Goal: Information Seeking & Learning: Learn about a topic

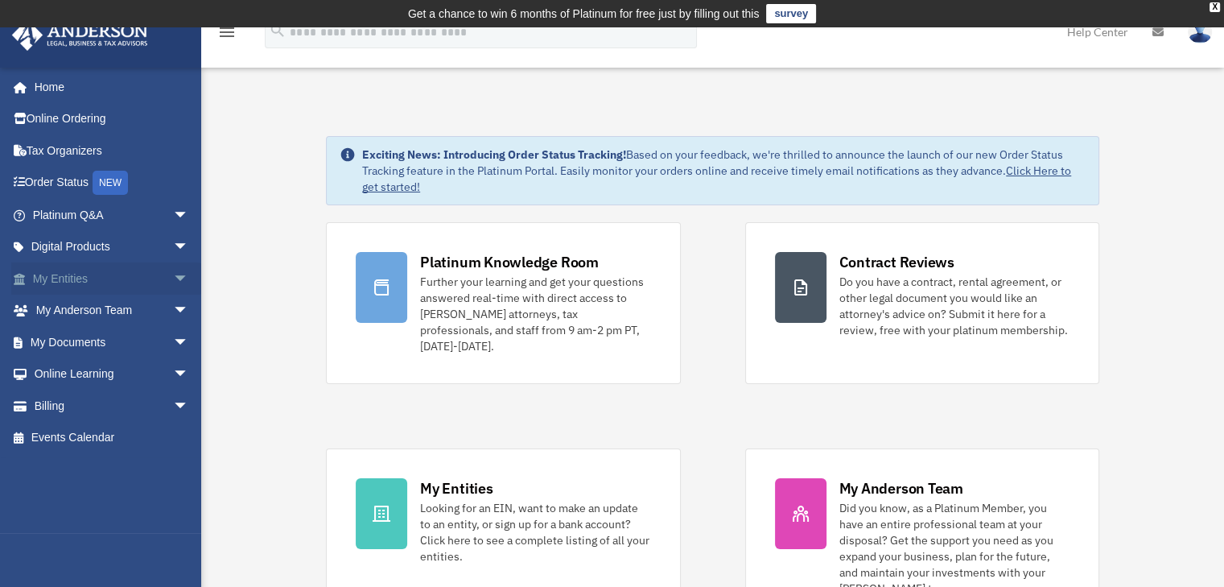
click at [59, 273] on link "My Entities arrow_drop_down" at bounding box center [112, 278] width 202 height 32
click at [173, 277] on span "arrow_drop_down" at bounding box center [189, 278] width 32 height 33
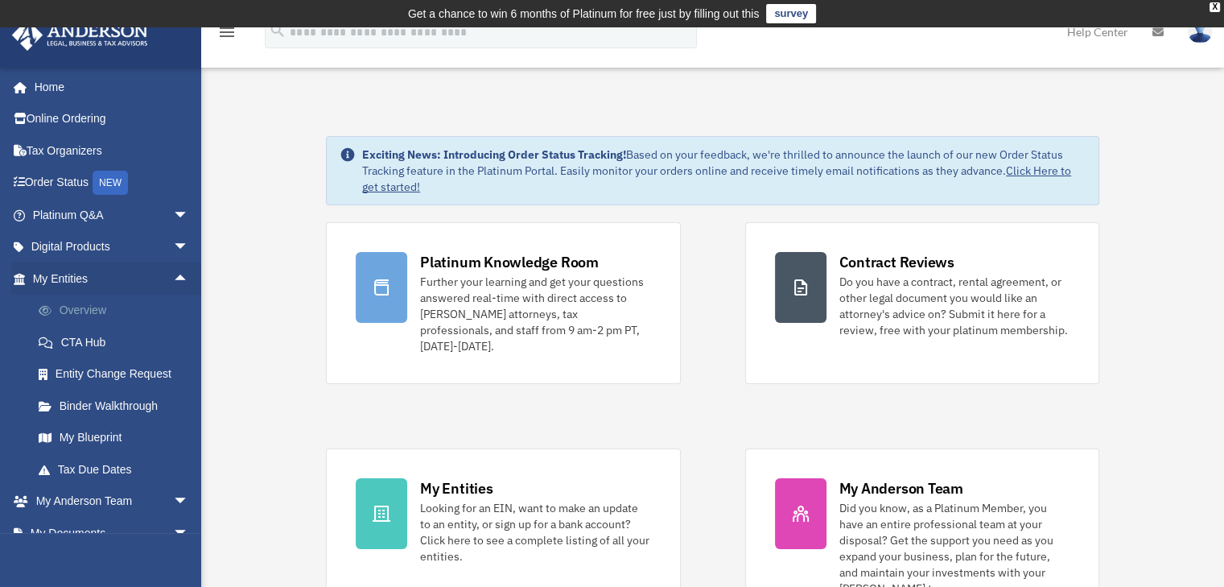
click at [86, 310] on link "Overview" at bounding box center [118, 310] width 191 height 32
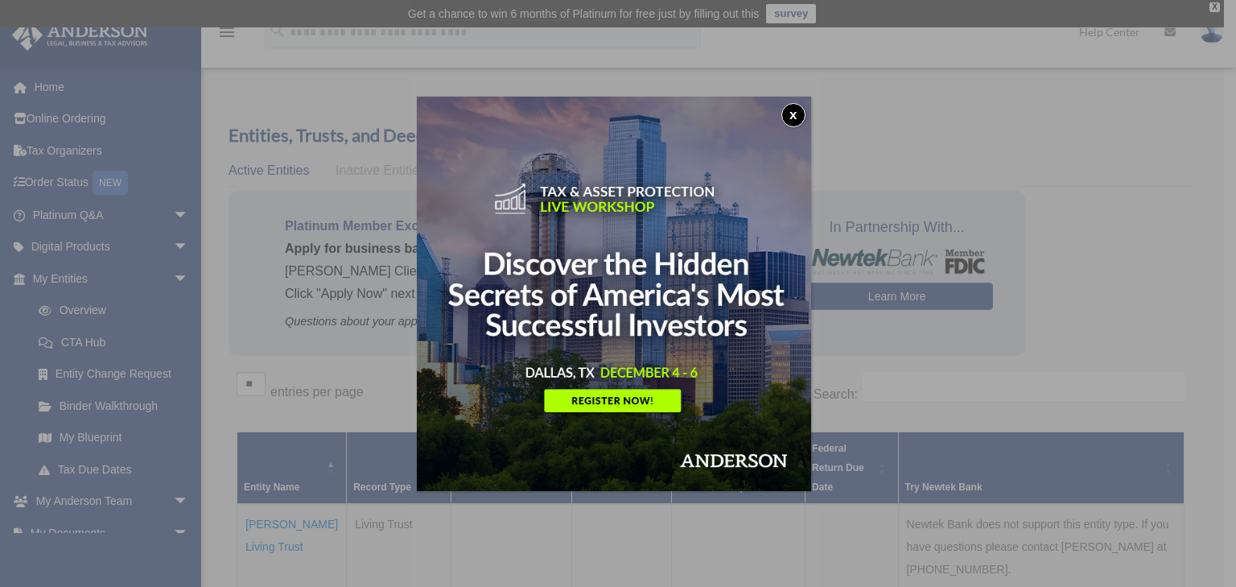
click at [591, 402] on img at bounding box center [614, 294] width 394 height 394
click at [794, 114] on button "x" at bounding box center [793, 115] width 24 height 24
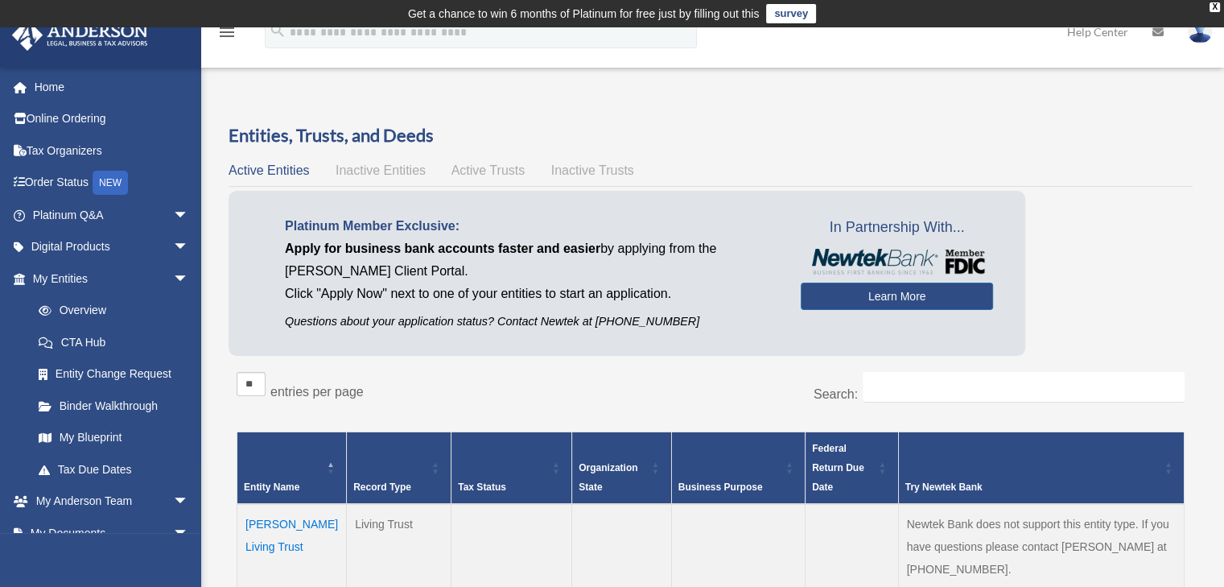
click at [476, 168] on span "Active Trusts" at bounding box center [488, 170] width 74 height 14
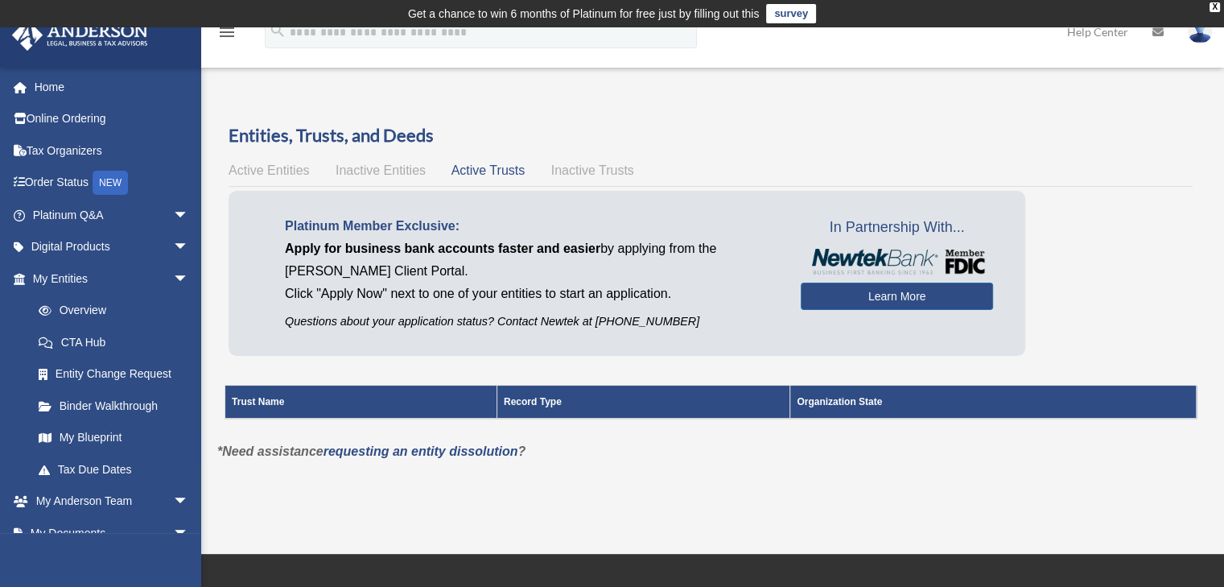
click at [277, 173] on span "Active Entities" at bounding box center [269, 170] width 80 height 14
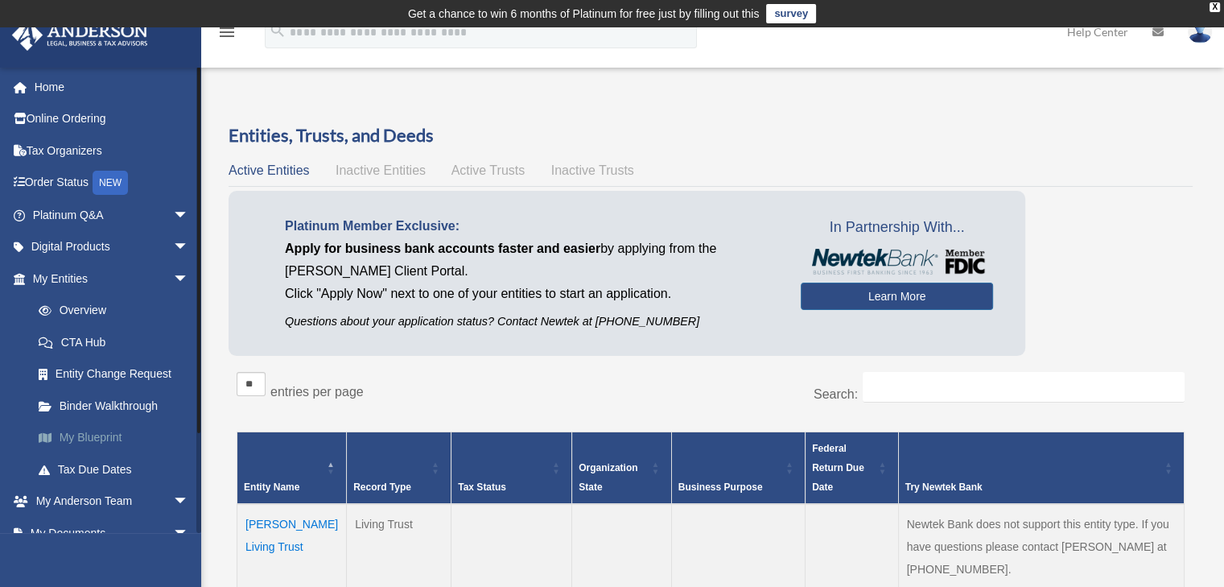
click at [100, 435] on link "My Blueprint" at bounding box center [118, 438] width 191 height 32
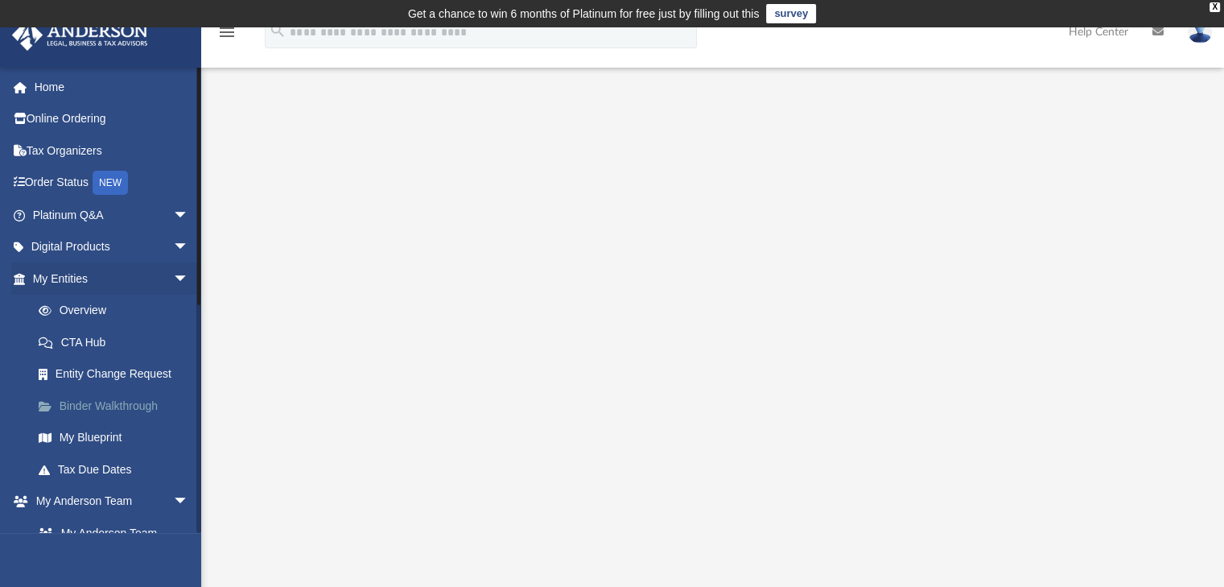
click at [133, 401] on link "Binder Walkthrough" at bounding box center [118, 405] width 191 height 32
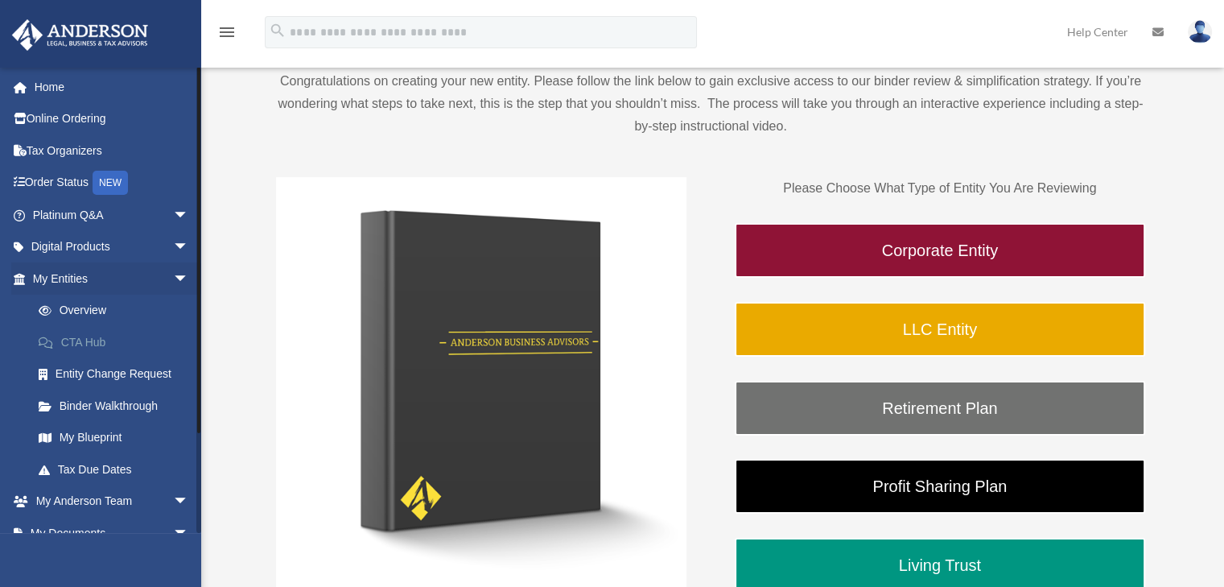
scroll to position [114, 0]
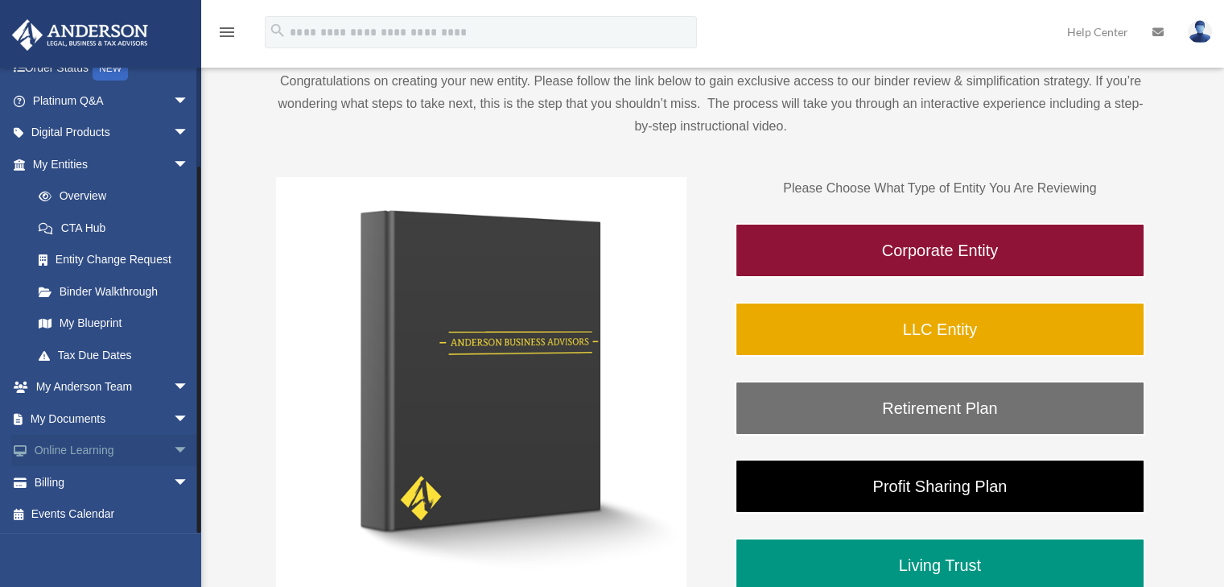
click at [173, 445] on span "arrow_drop_down" at bounding box center [189, 450] width 32 height 33
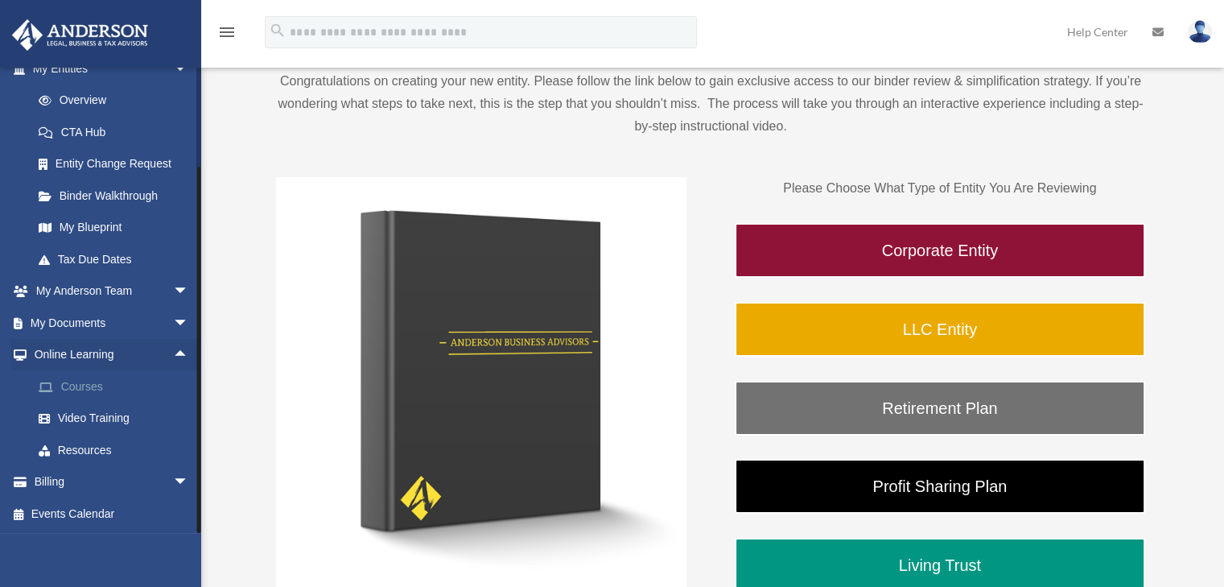
click at [96, 389] on link "Courses" at bounding box center [118, 386] width 191 height 32
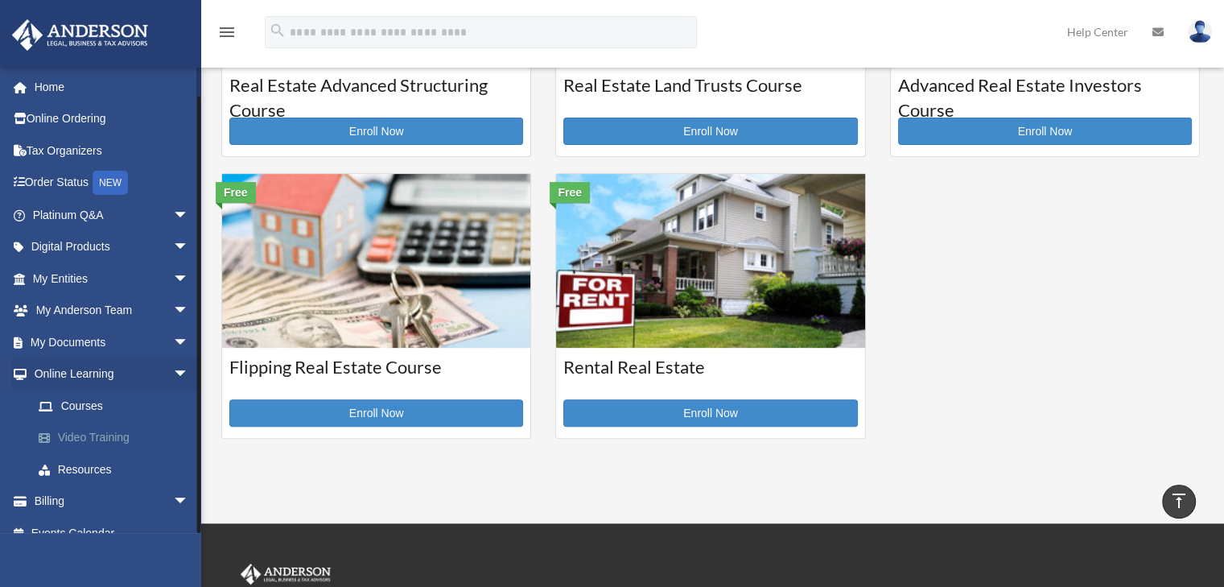
scroll to position [19, 0]
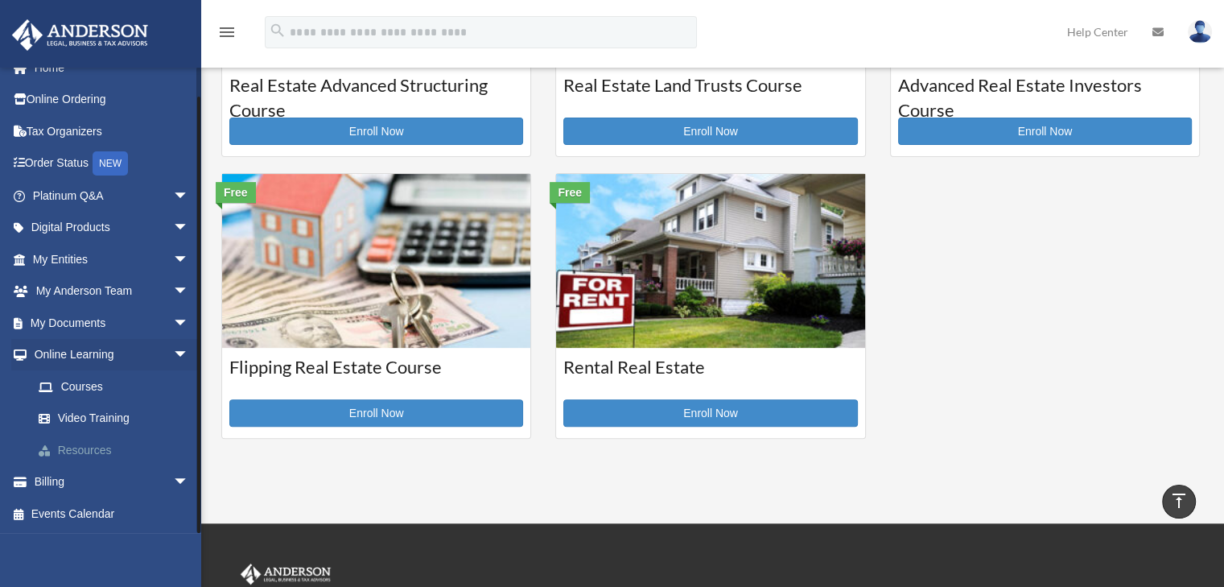
click at [84, 451] on link "Resources" at bounding box center [118, 450] width 191 height 32
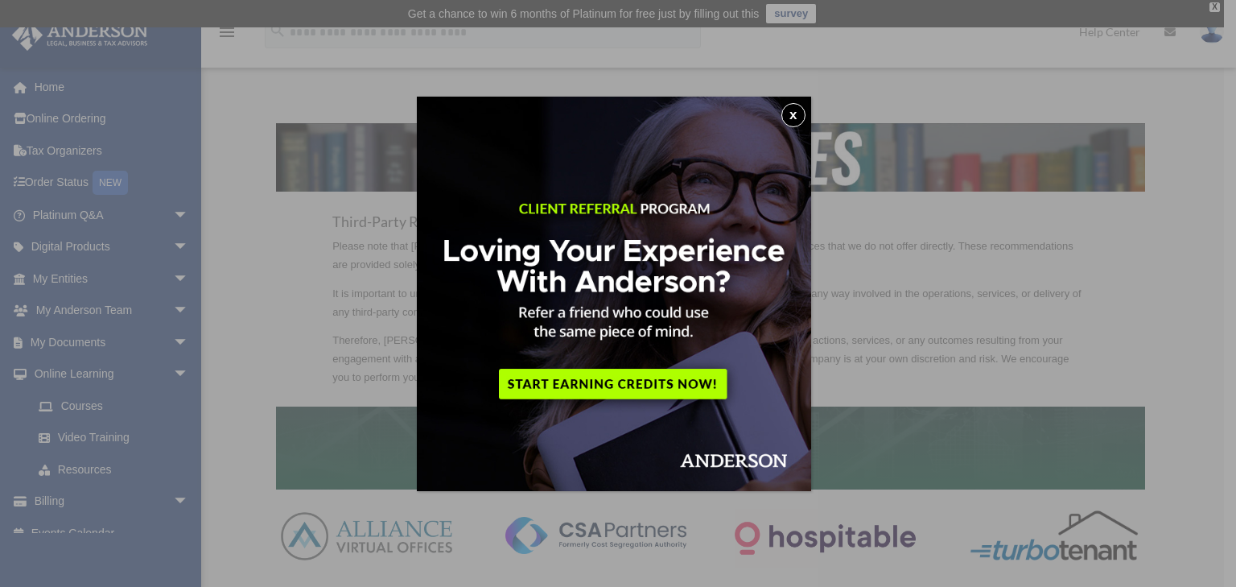
click at [796, 115] on button "x" at bounding box center [793, 115] width 24 height 24
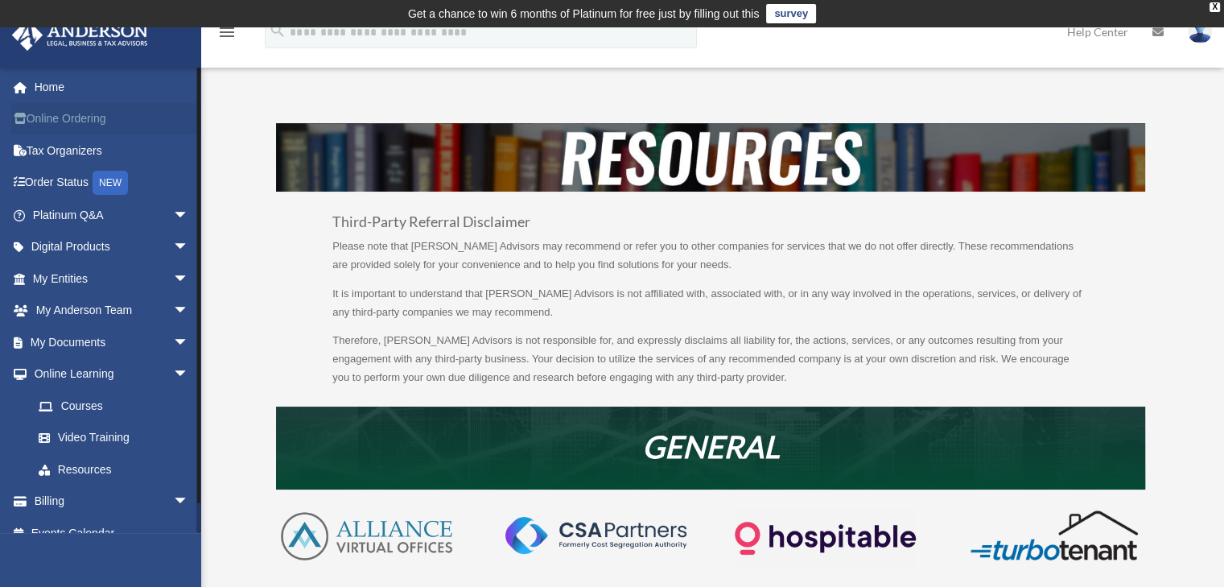
click at [80, 123] on link "Online Ordering" at bounding box center [112, 119] width 202 height 32
click at [91, 404] on link "Courses" at bounding box center [118, 405] width 191 height 32
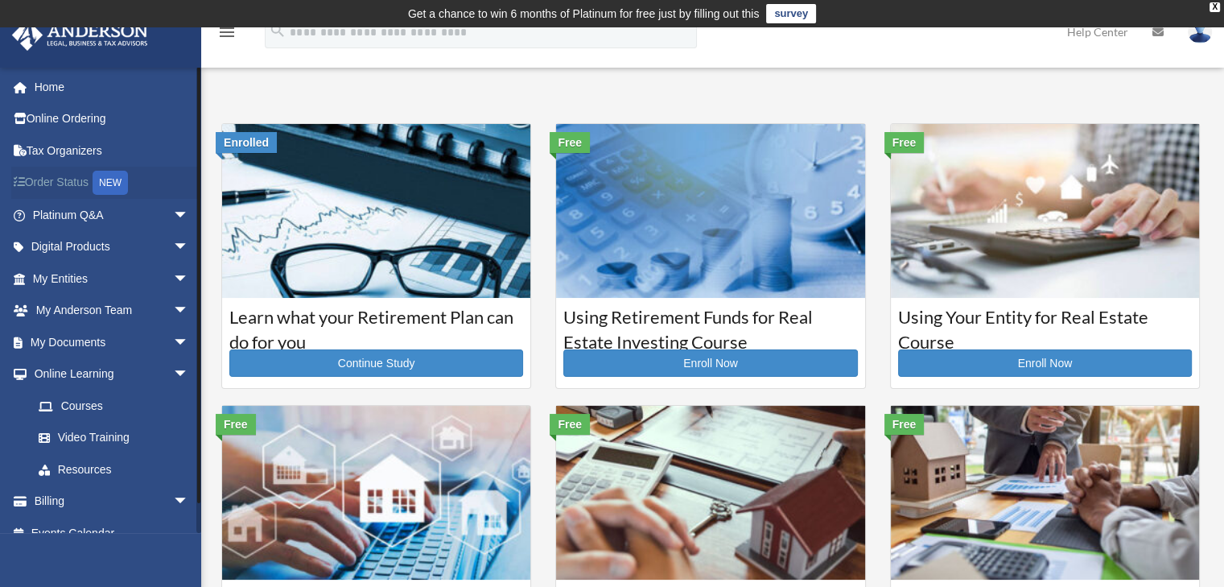
click at [63, 184] on link "Order Status NEW" at bounding box center [112, 183] width 202 height 33
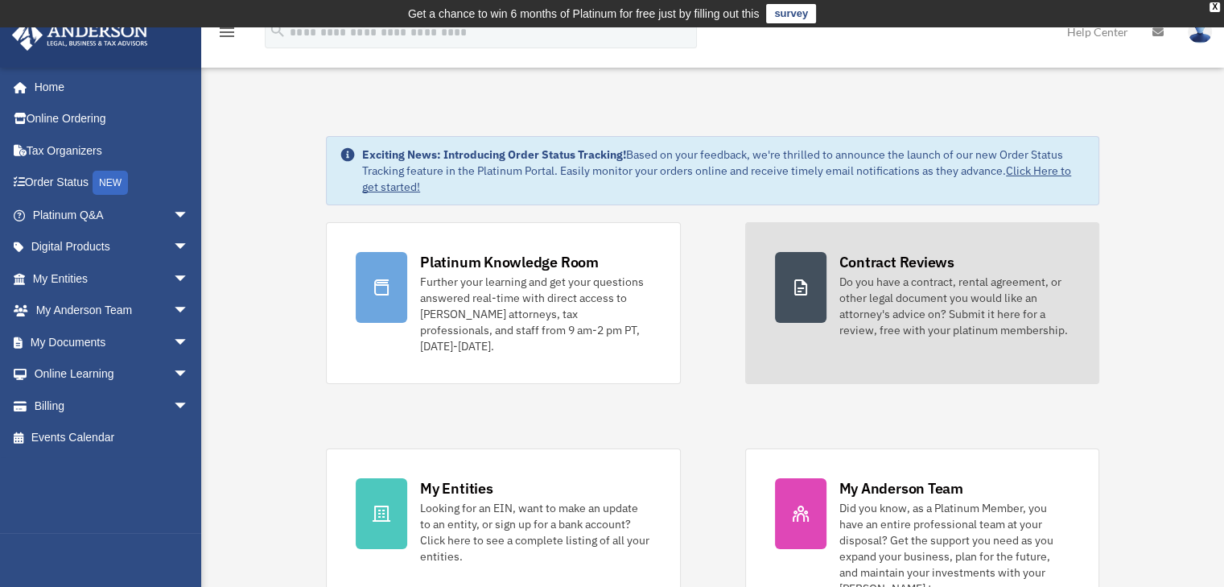
scroll to position [513, 0]
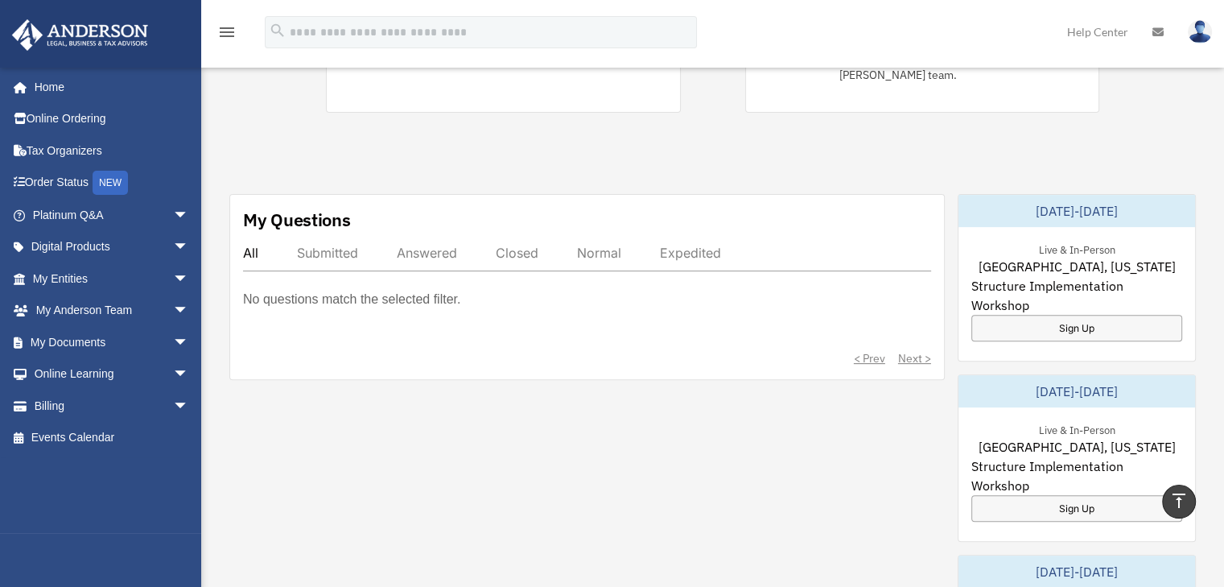
click at [348, 245] on div "Submitted" at bounding box center [327, 253] width 61 height 16
click at [173, 244] on span "arrow_drop_down" at bounding box center [189, 247] width 32 height 33
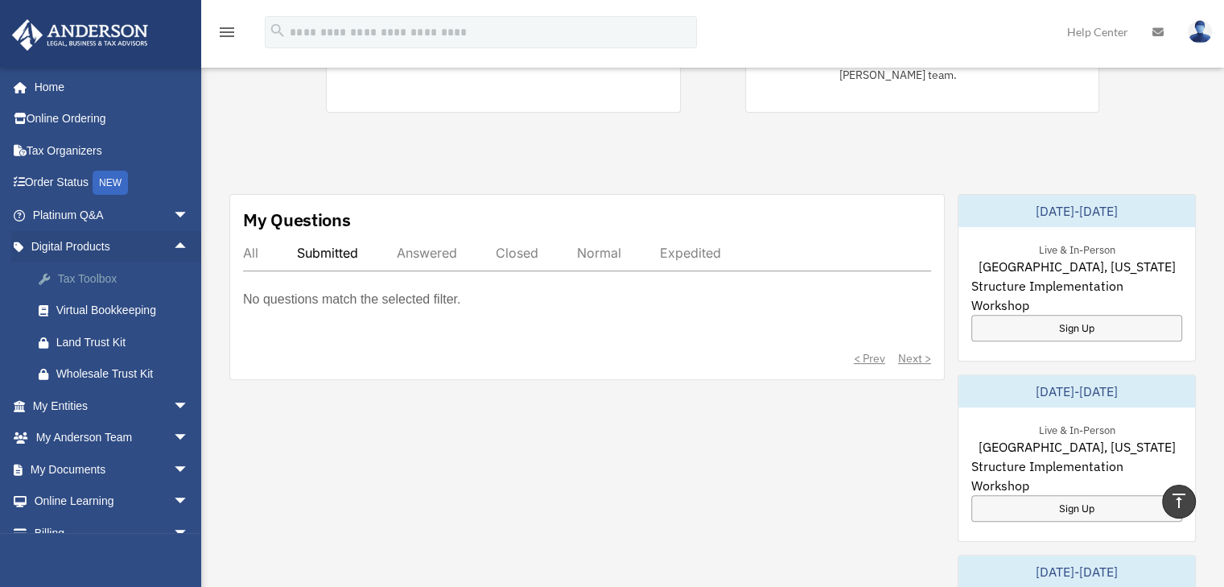
click at [100, 276] on div "Tax Toolbox" at bounding box center [124, 279] width 137 height 20
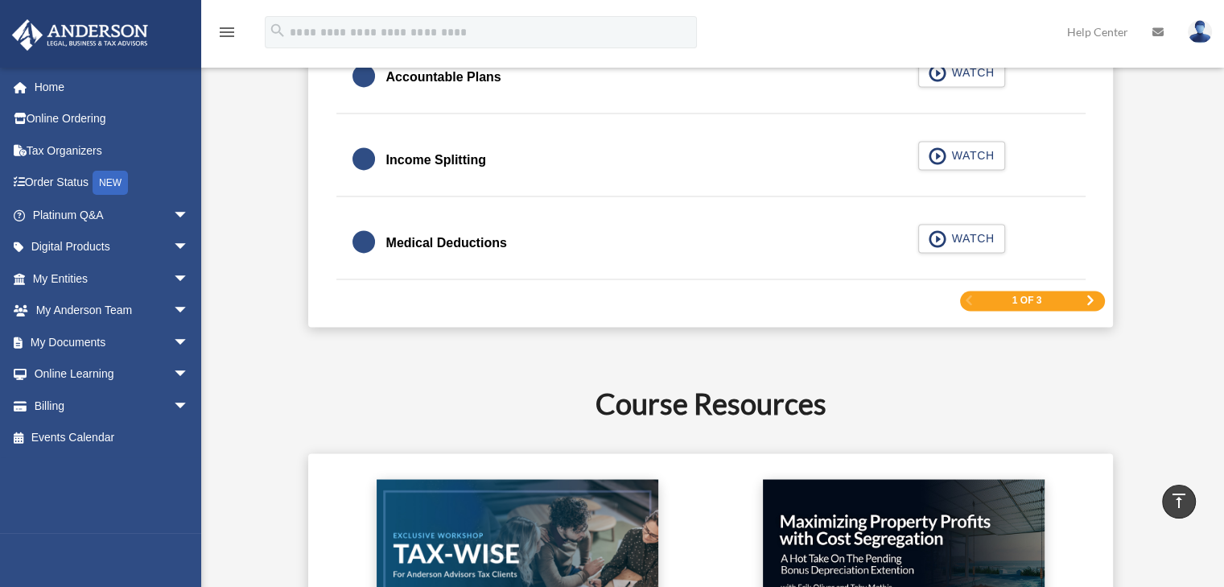
scroll to position [2663, 0]
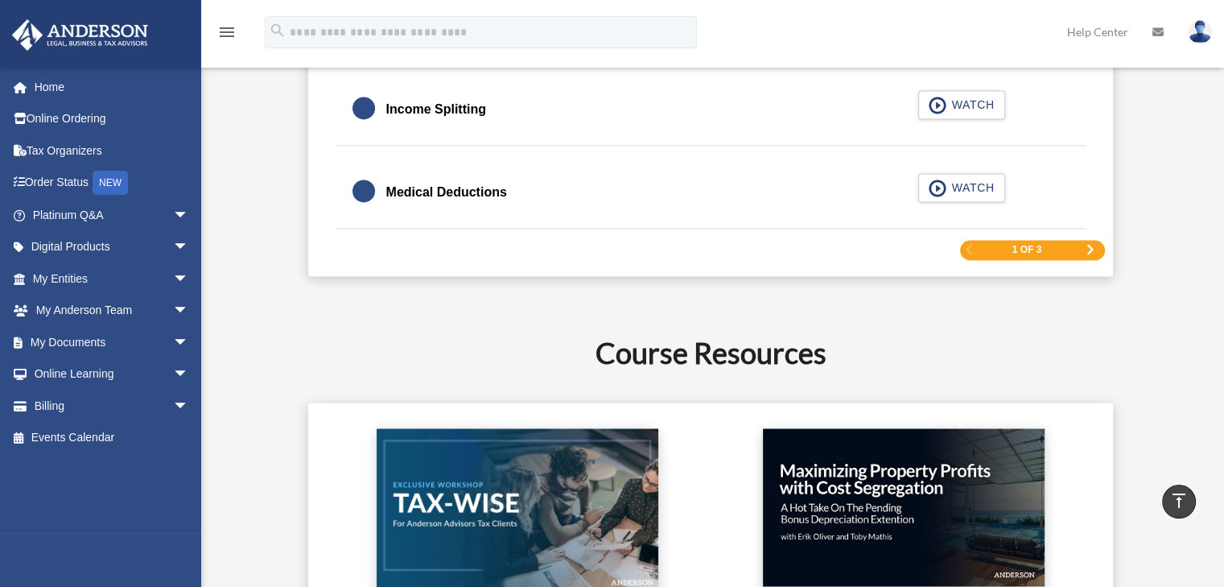
click at [1081, 250] on div "1 of 3" at bounding box center [1032, 250] width 145 height 20
click at [1087, 245] on span "Next Page" at bounding box center [1090, 250] width 10 height 10
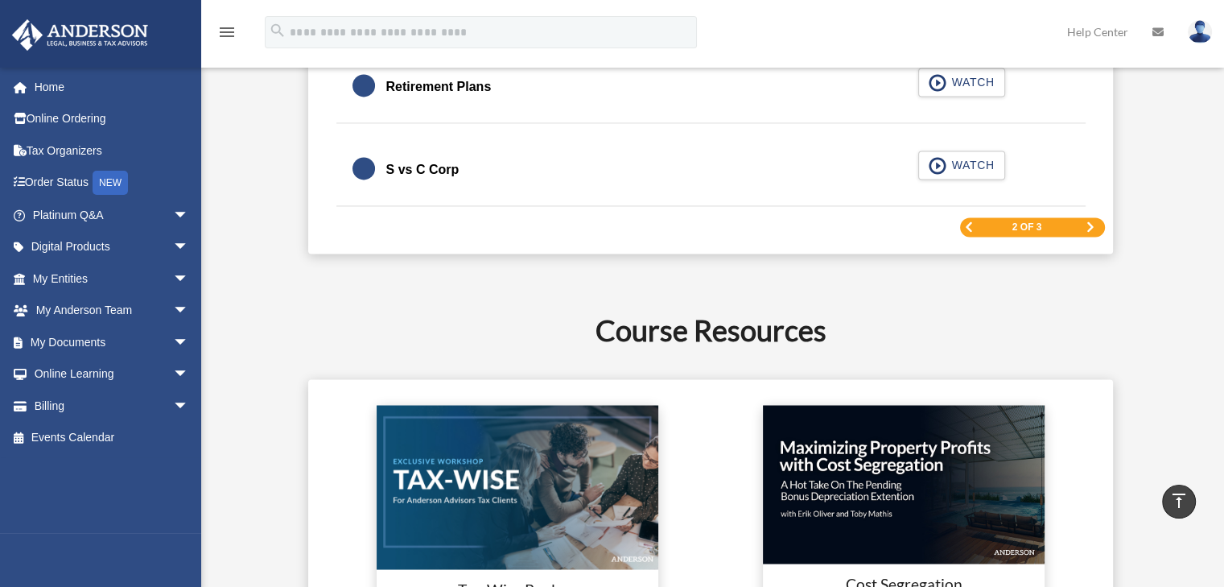
scroll to position [2612, 0]
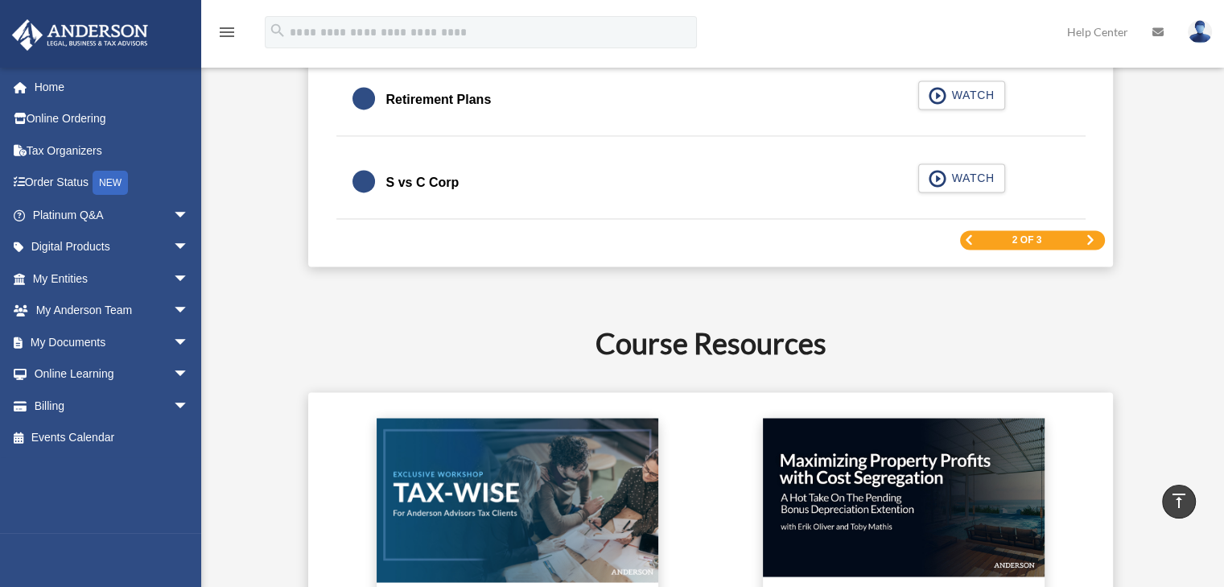
click at [1085, 237] on div "2 of 3" at bounding box center [1032, 240] width 145 height 20
click at [1088, 237] on span "Next Page" at bounding box center [1090, 240] width 10 height 10
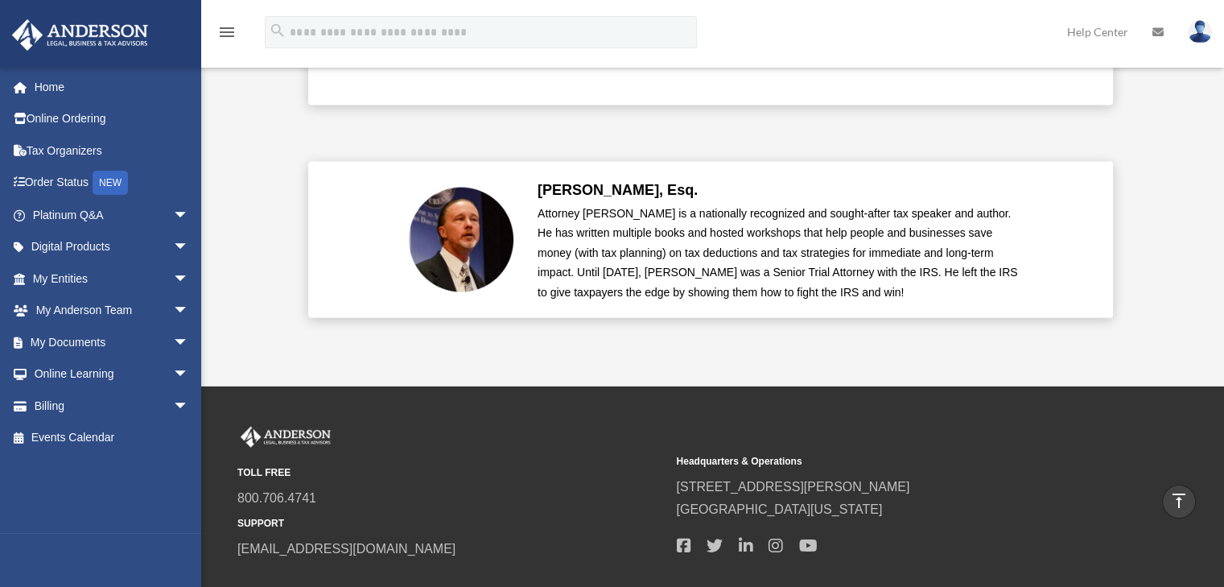
scroll to position [3682, 0]
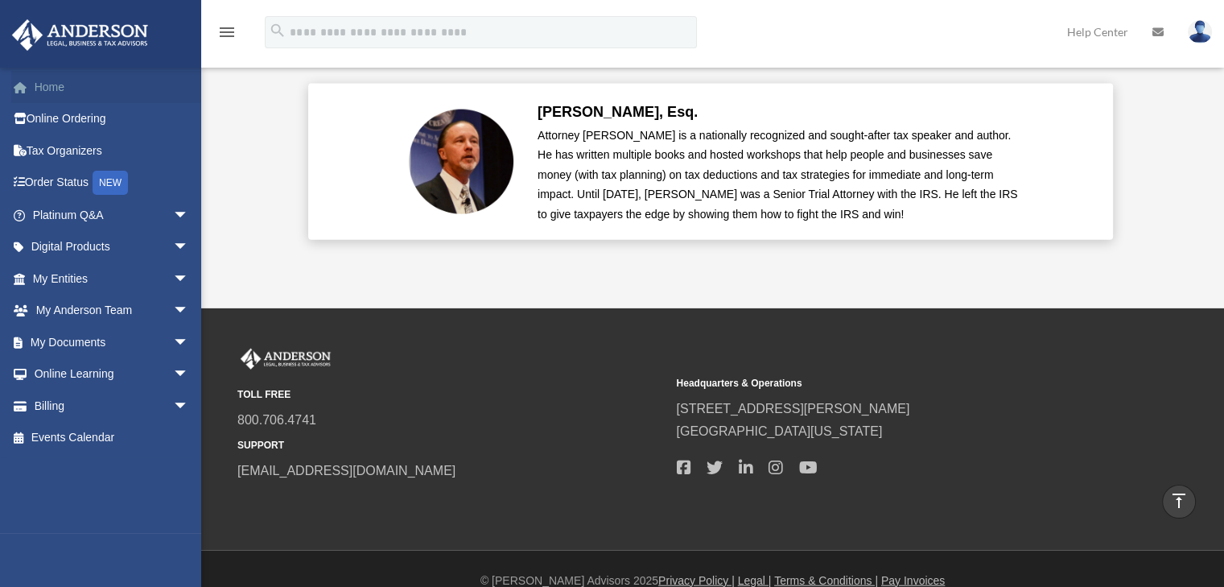
click at [46, 86] on link "Home" at bounding box center [112, 87] width 202 height 32
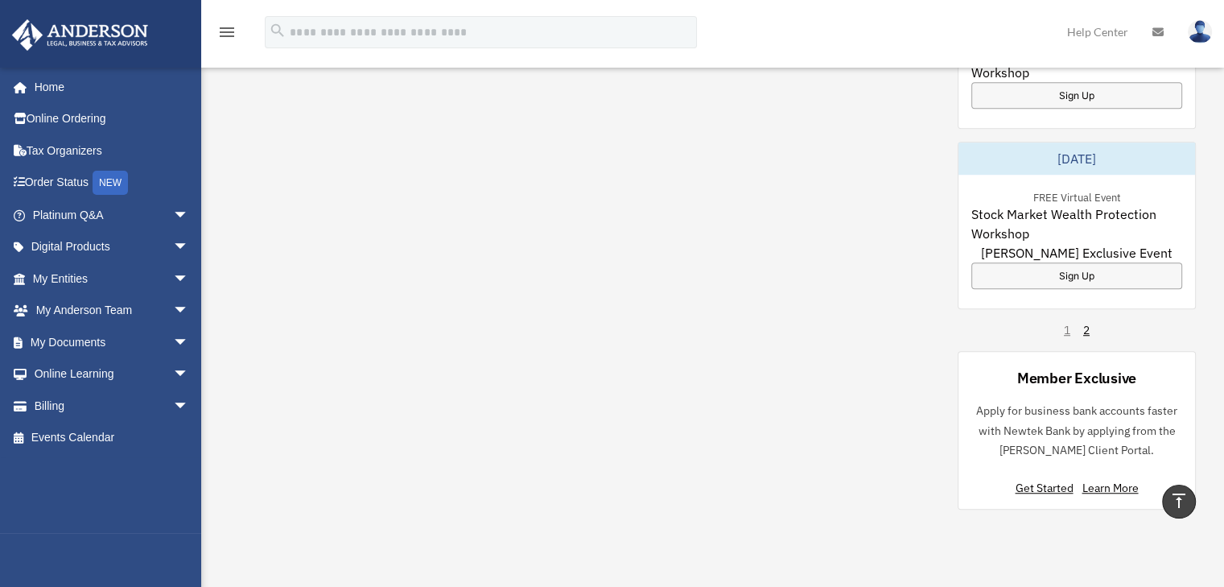
scroll to position [1093, 0]
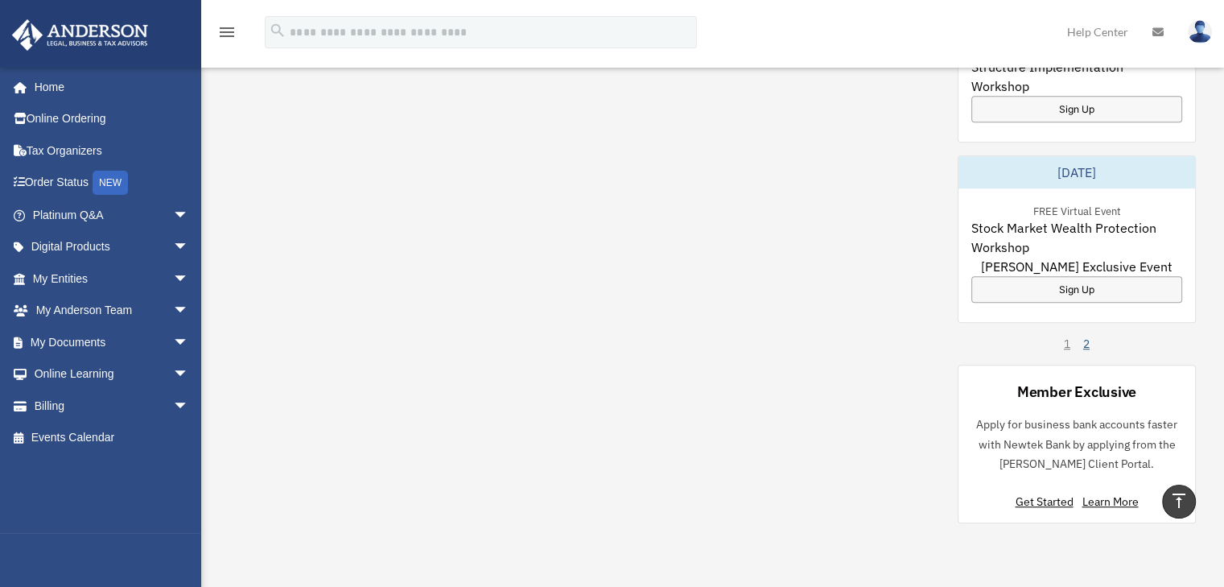
click at [1086, 336] on link "2" at bounding box center [1086, 344] width 6 height 16
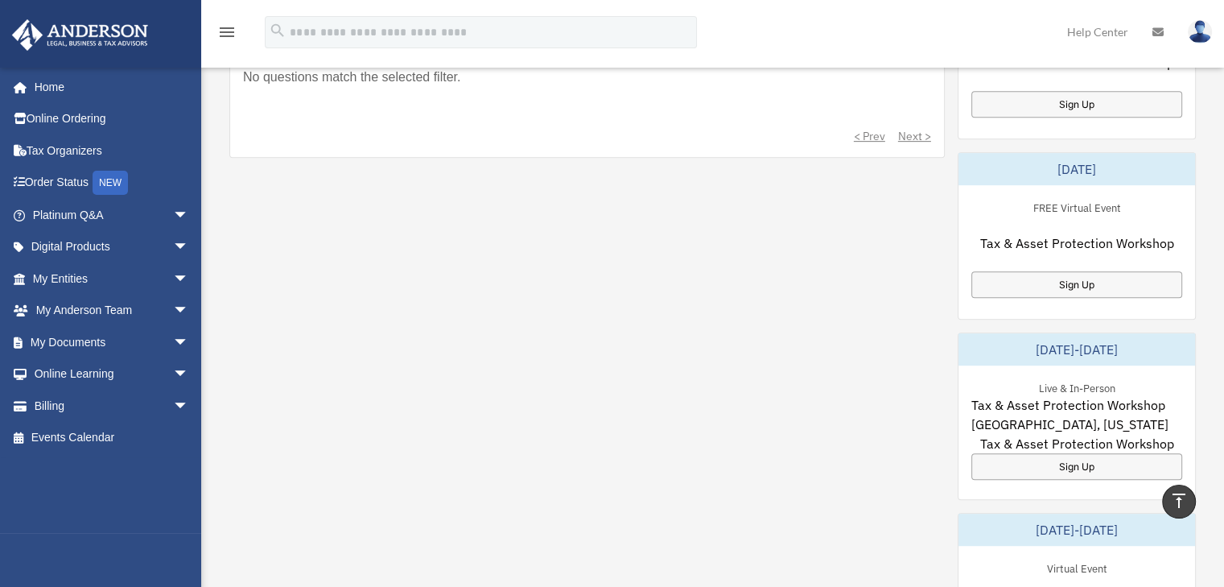
scroll to position [734, 0]
drag, startPoint x: 1232, startPoint y: 336, endPoint x: 1209, endPoint y: 187, distance: 149.9
click at [1209, 187] on div "Exciting News: Introducing Order Status Tracking! Based on your feedback, we're…" at bounding box center [712, 142] width 1047 height 1560
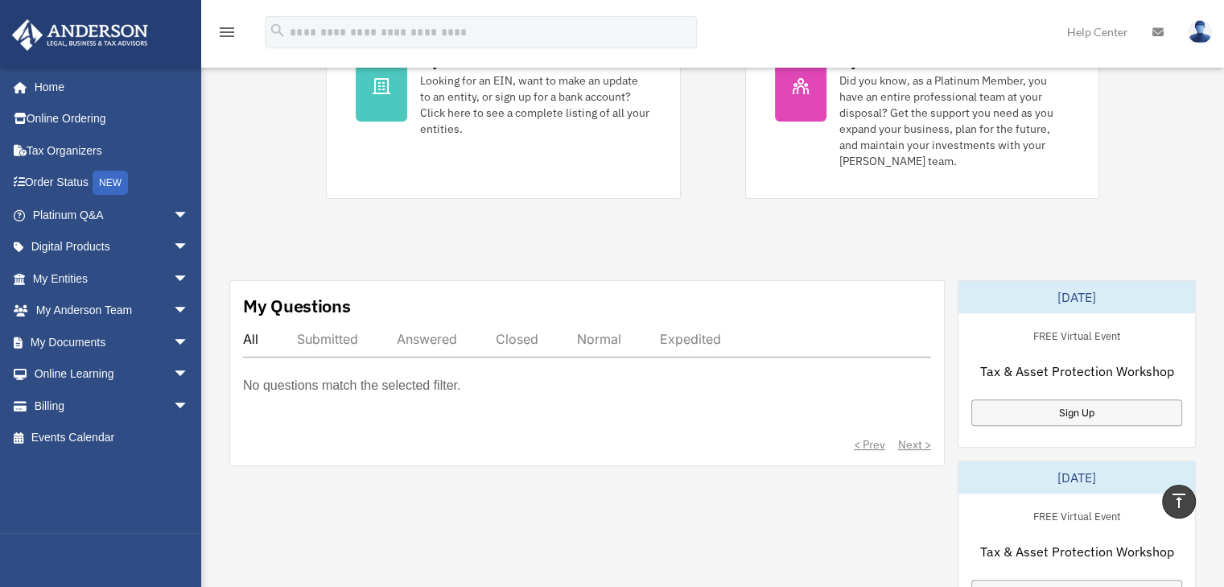
scroll to position [478, 0]
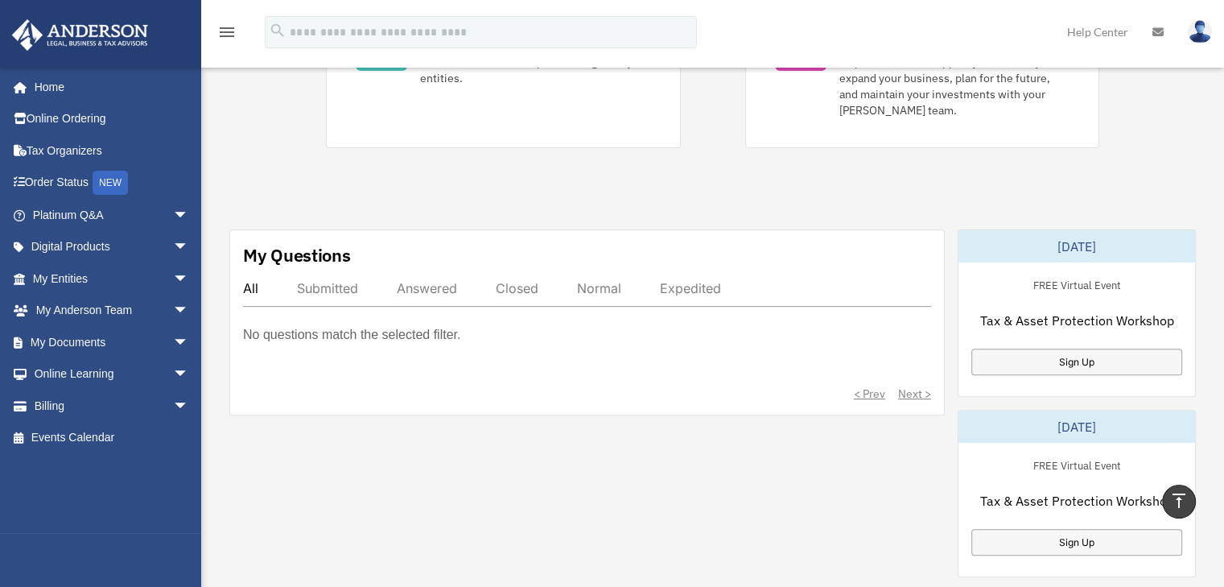
click at [682, 280] on div "Expedited" at bounding box center [690, 288] width 61 height 16
click at [630, 280] on div "All Submitted Answered Closed Normal Expedited" at bounding box center [587, 293] width 688 height 27
click at [611, 280] on div "Normal" at bounding box center [599, 288] width 44 height 16
click at [480, 280] on div "All Submitted Answered Closed Normal Expedited" at bounding box center [587, 293] width 688 height 27
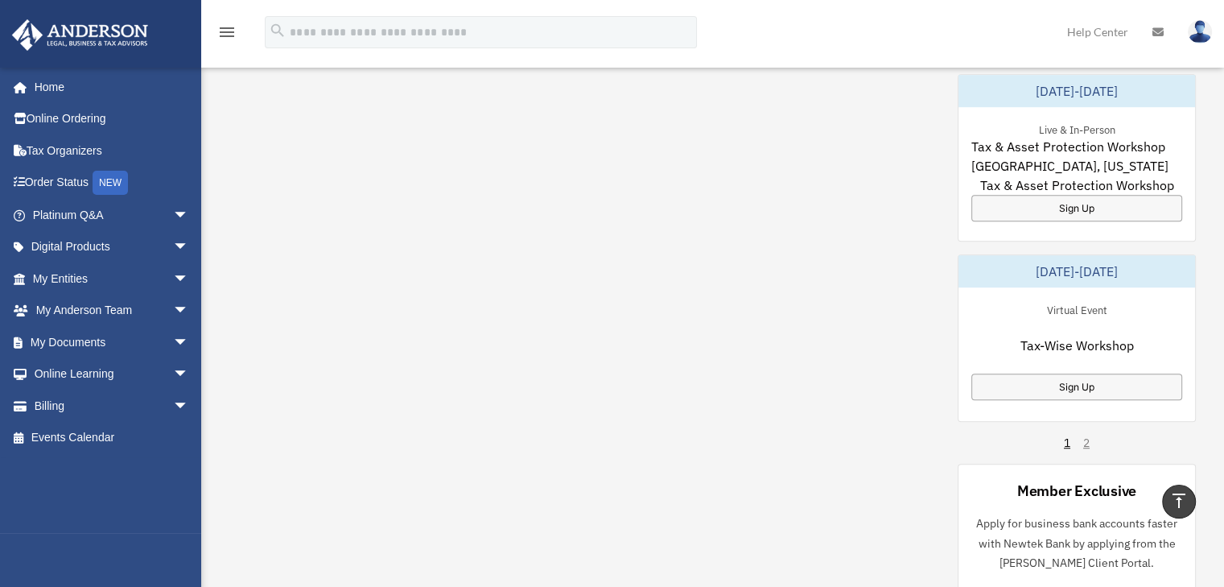
scroll to position [1001, 0]
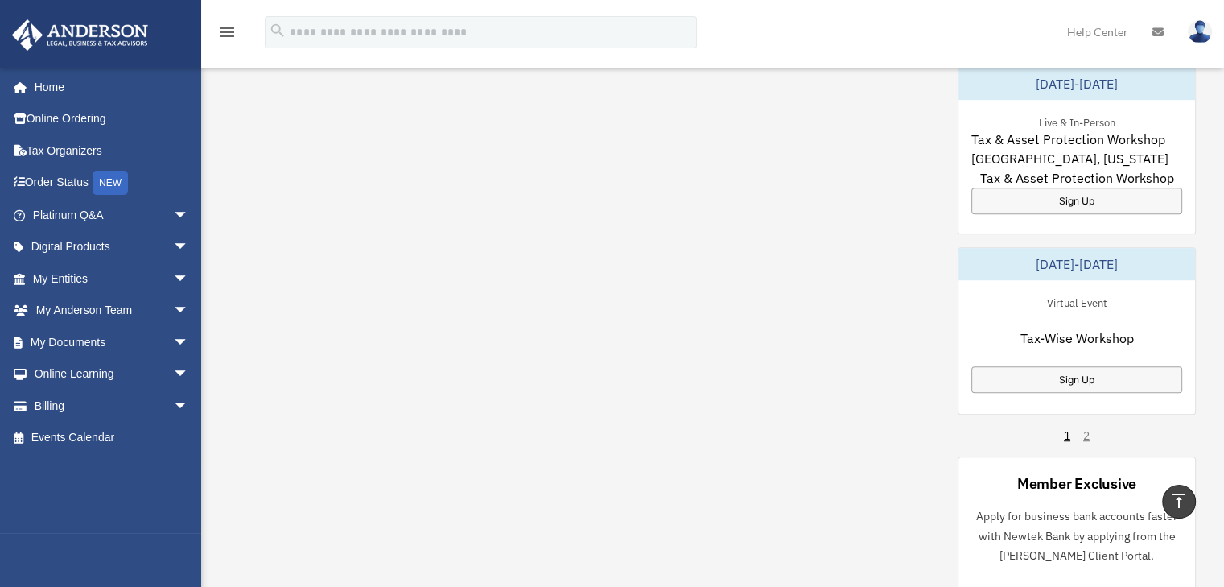
click at [768, 429] on div "My Questions All Submitted Answered Closed Normal Expedited No questions match …" at bounding box center [712, 160] width 966 height 908
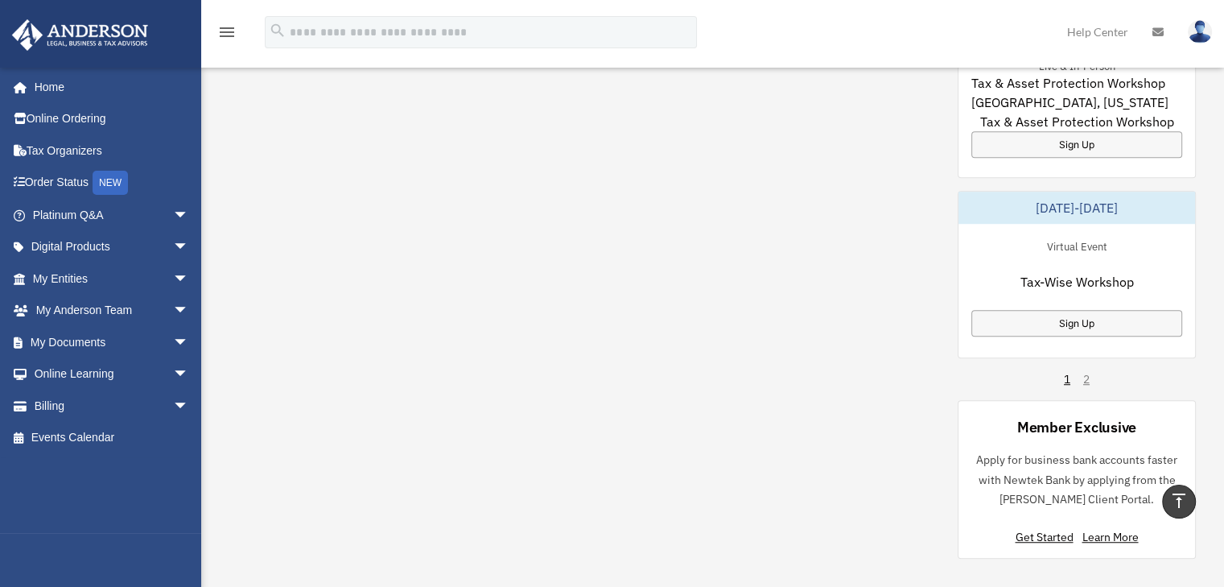
scroll to position [1056, 0]
click at [1082, 372] on div "1 2" at bounding box center [1077, 380] width 26 height 16
click at [1086, 372] on div "1 2" at bounding box center [1077, 380] width 26 height 16
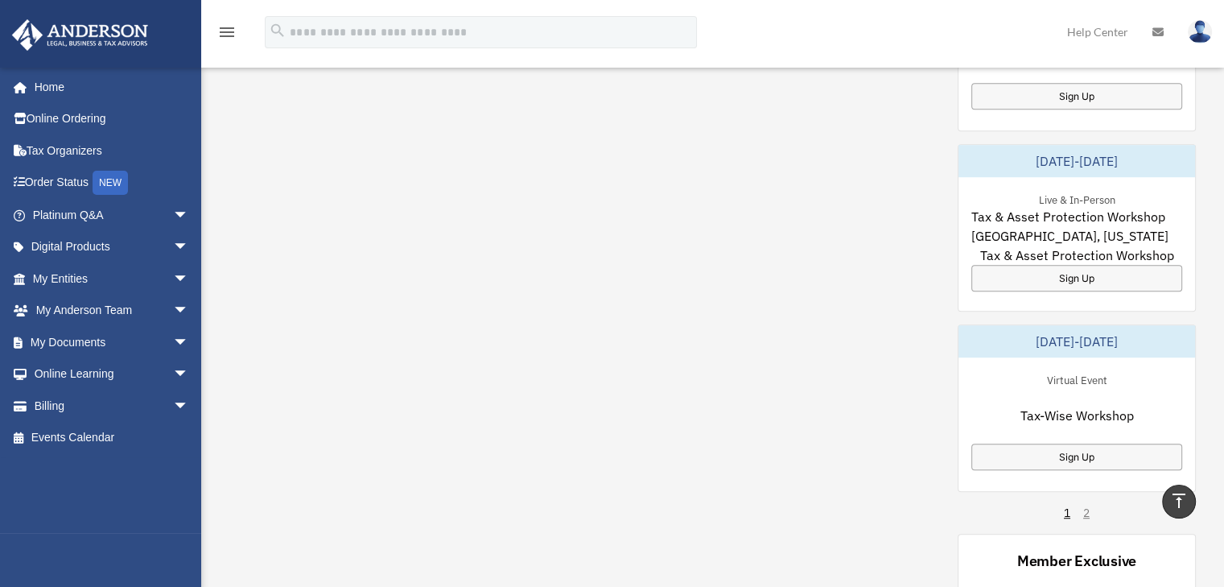
scroll to position [986, 0]
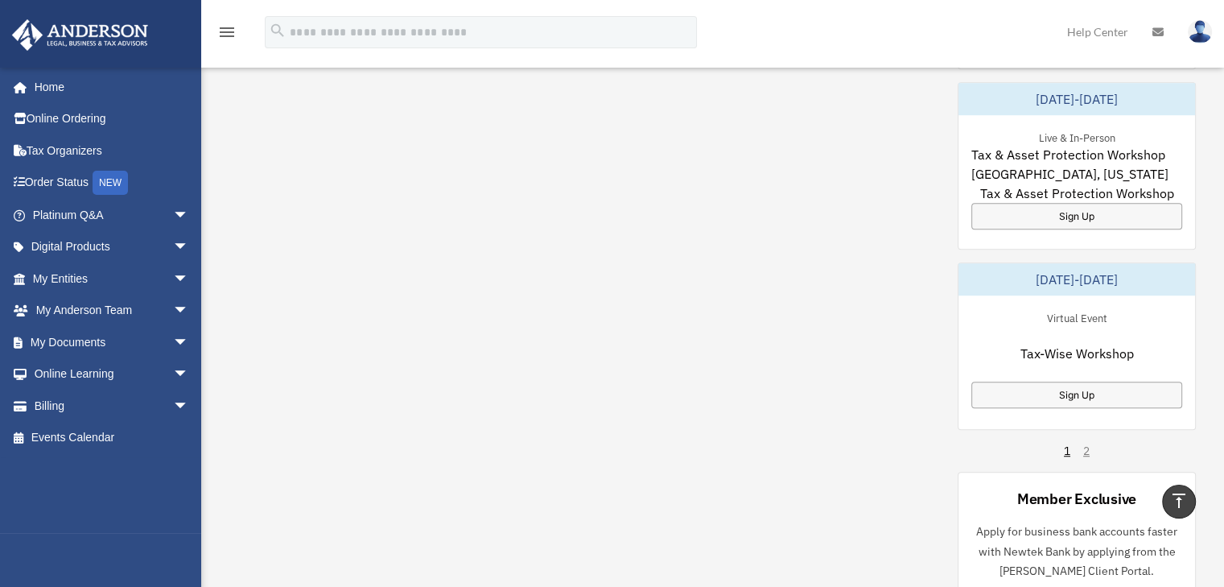
click at [1086, 443] on div "1 2" at bounding box center [1077, 451] width 26 height 16
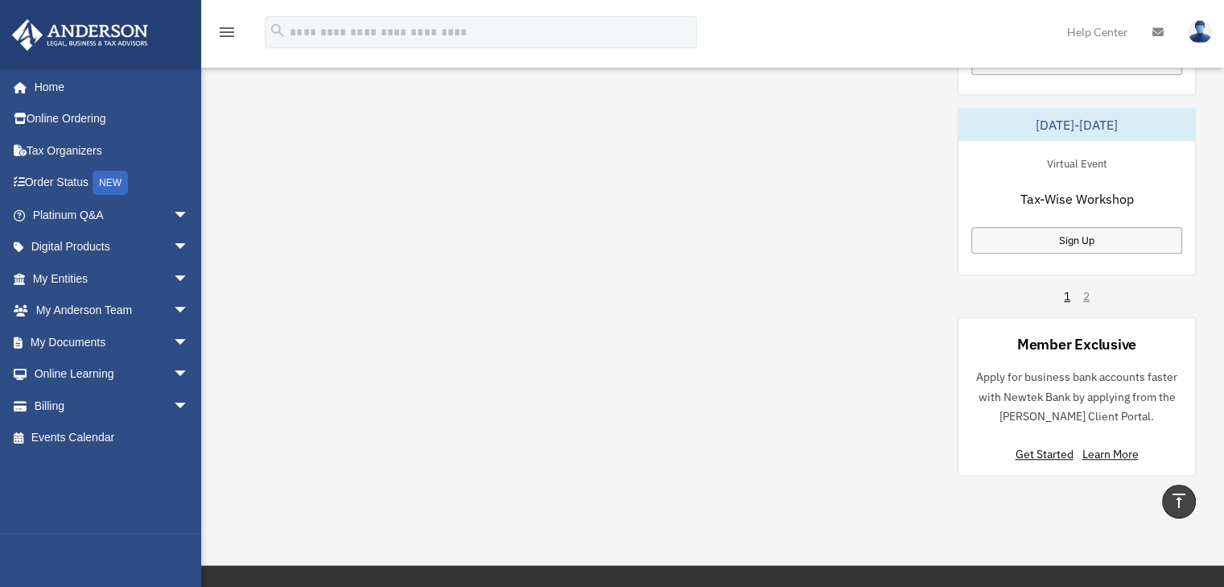
scroll to position [1116, 0]
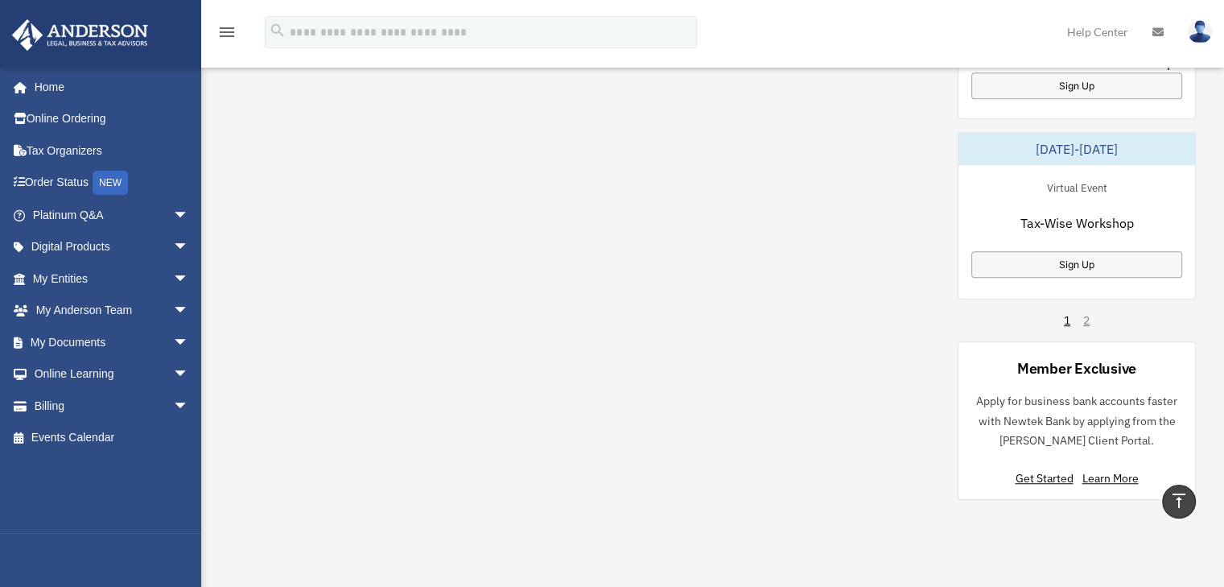
click at [1089, 306] on div "December 11-12, 2025 Live & In-Person Las Vegas, Nevada Structure Implementatio…" at bounding box center [1076, 45] width 238 height 908
click at [1085, 312] on div "1 2" at bounding box center [1077, 320] width 26 height 16
click at [1085, 290] on div "December 11-12, 2025 Live & In-Person Las Vegas, Nevada Structure Implementatio…" at bounding box center [1076, 45] width 238 height 908
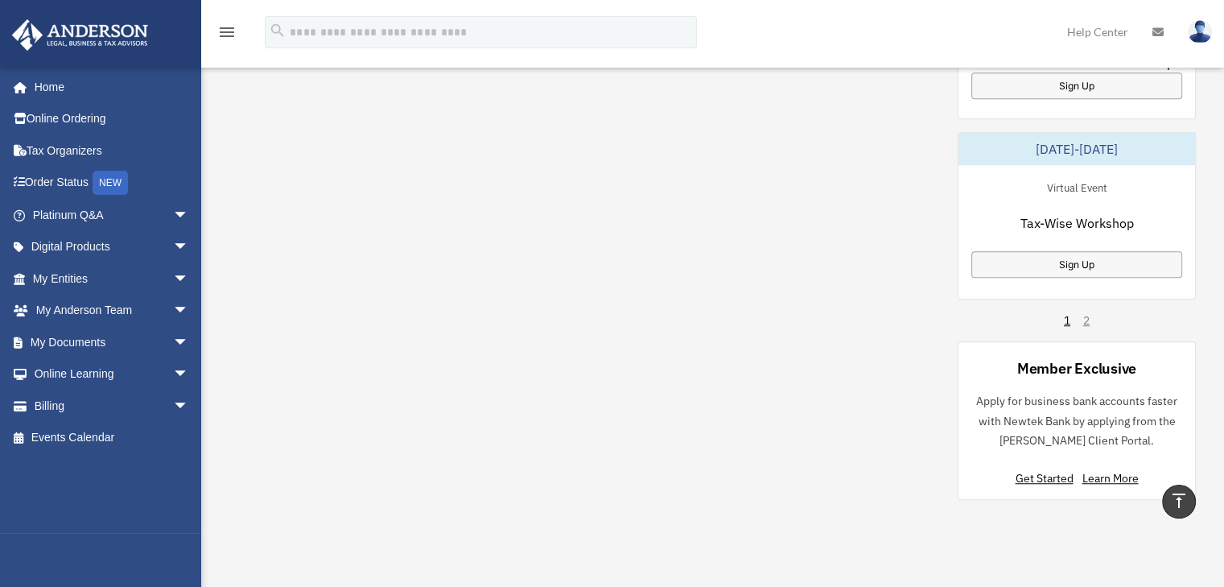
click at [1089, 305] on div "December 11-12, 2025 Live & In-Person Las Vegas, Nevada Structure Implementatio…" at bounding box center [1076, 45] width 238 height 908
click at [1067, 312] on link "1" at bounding box center [1067, 320] width 6 height 16
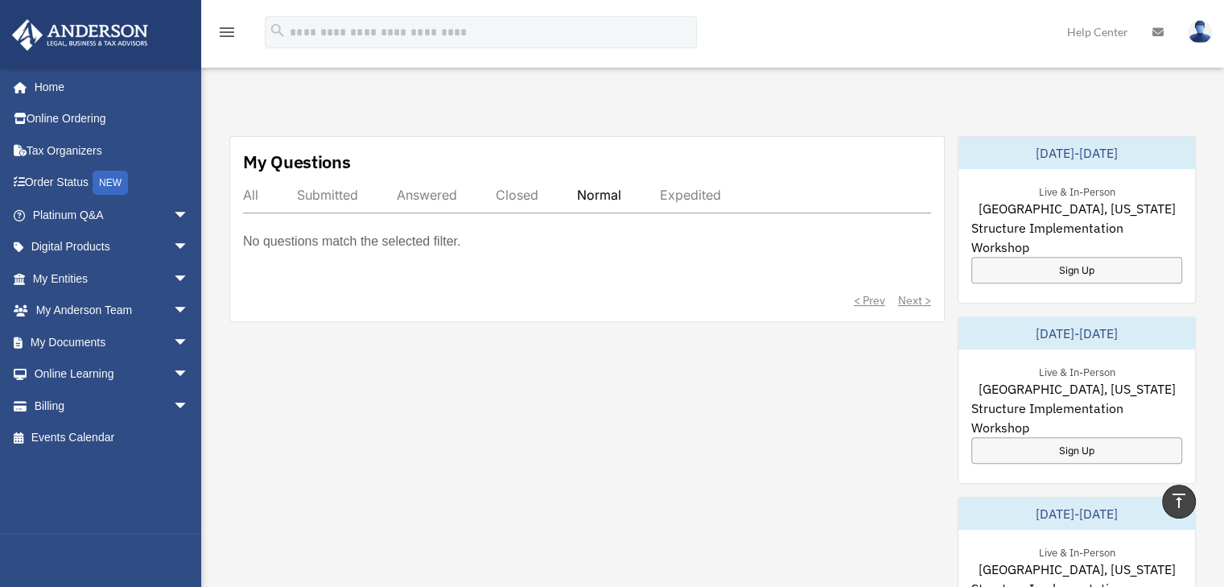
scroll to position [591, 0]
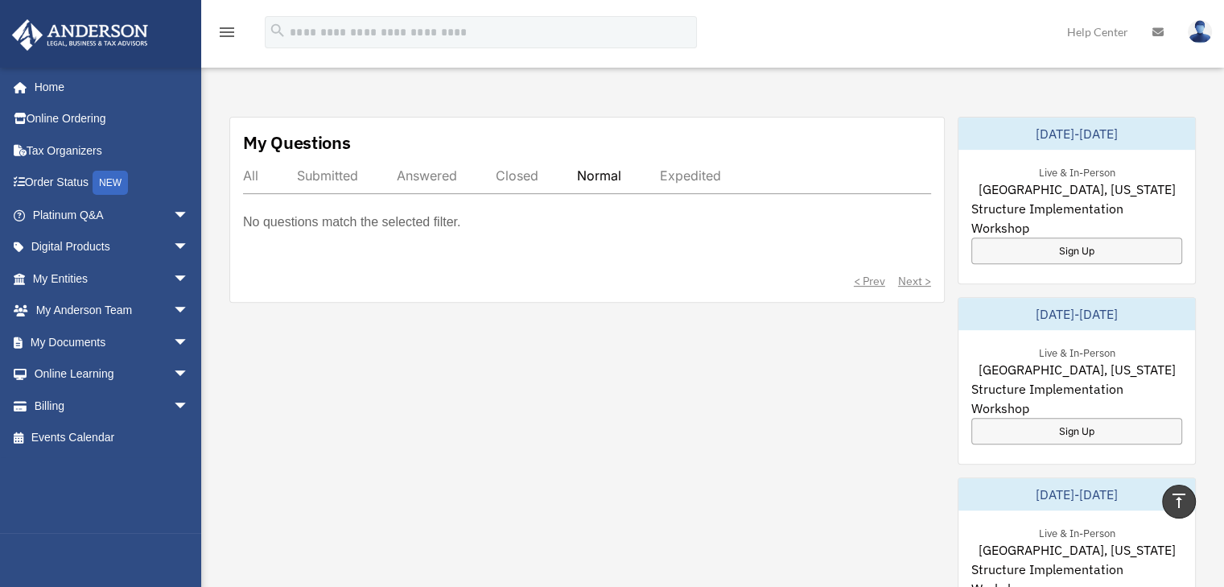
drag, startPoint x: 1083, startPoint y: 233, endPoint x: 1206, endPoint y: 187, distance: 131.1
click at [1206, 187] on div "Exciting News: Introducing Order Status Tracking! Based on your feedback, we're…" at bounding box center [712, 285] width 1047 height 1560
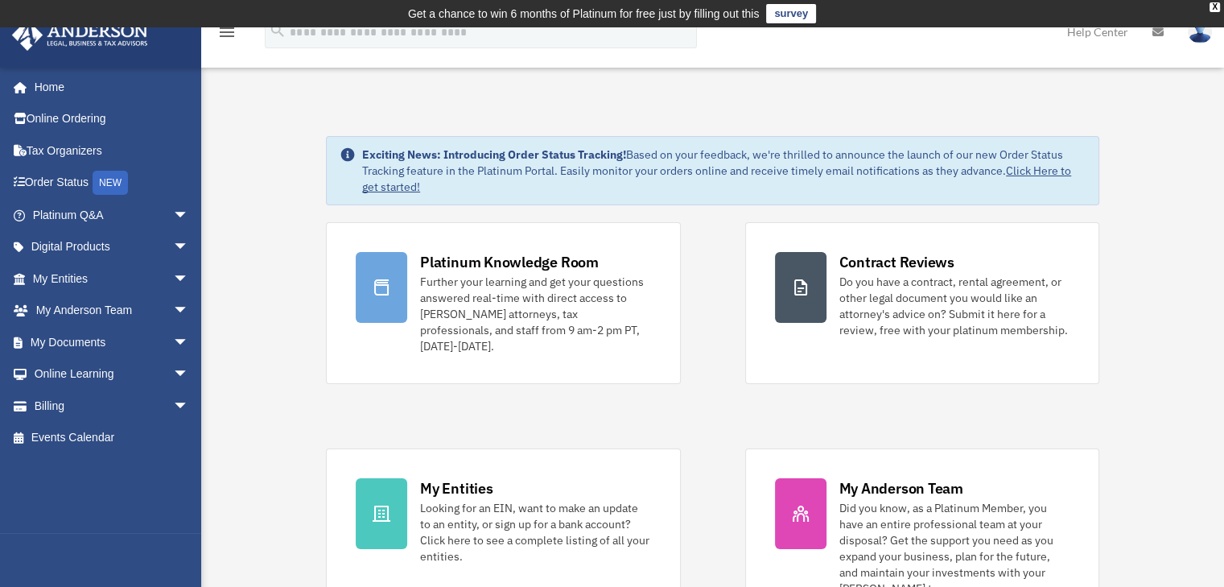
scroll to position [513, 0]
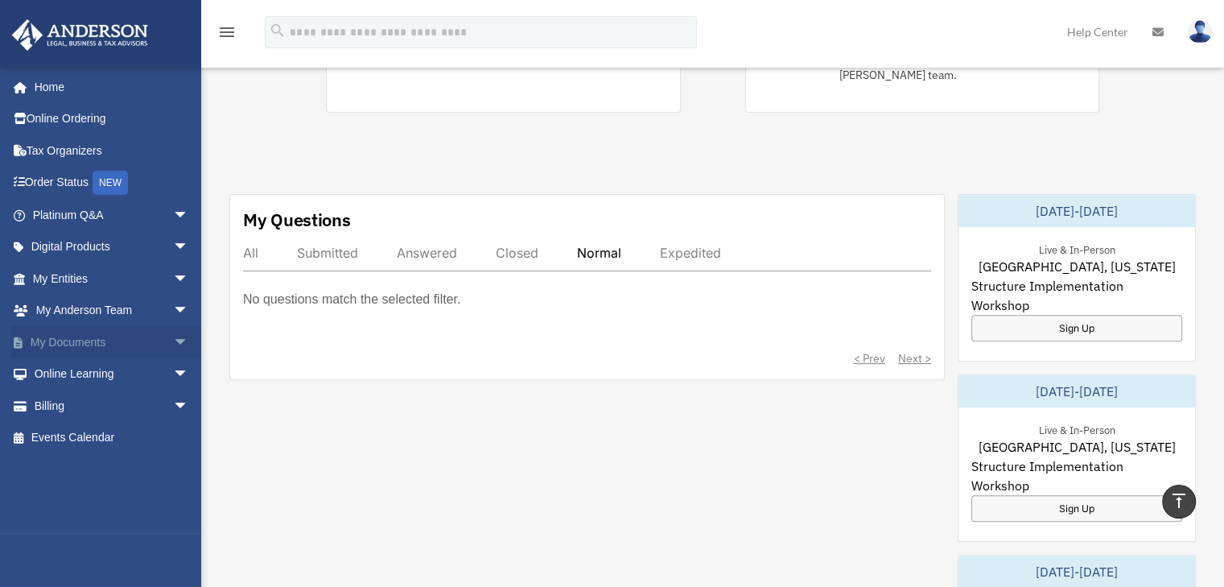
click at [150, 343] on link "My Documents arrow_drop_down" at bounding box center [112, 342] width 202 height 32
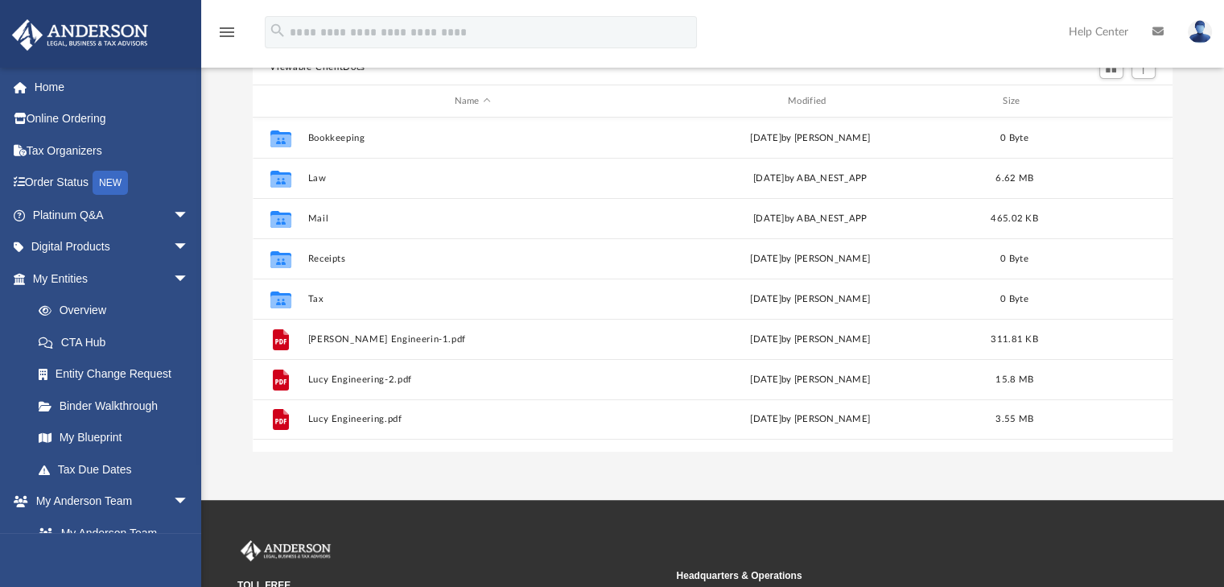
scroll to position [222, 0]
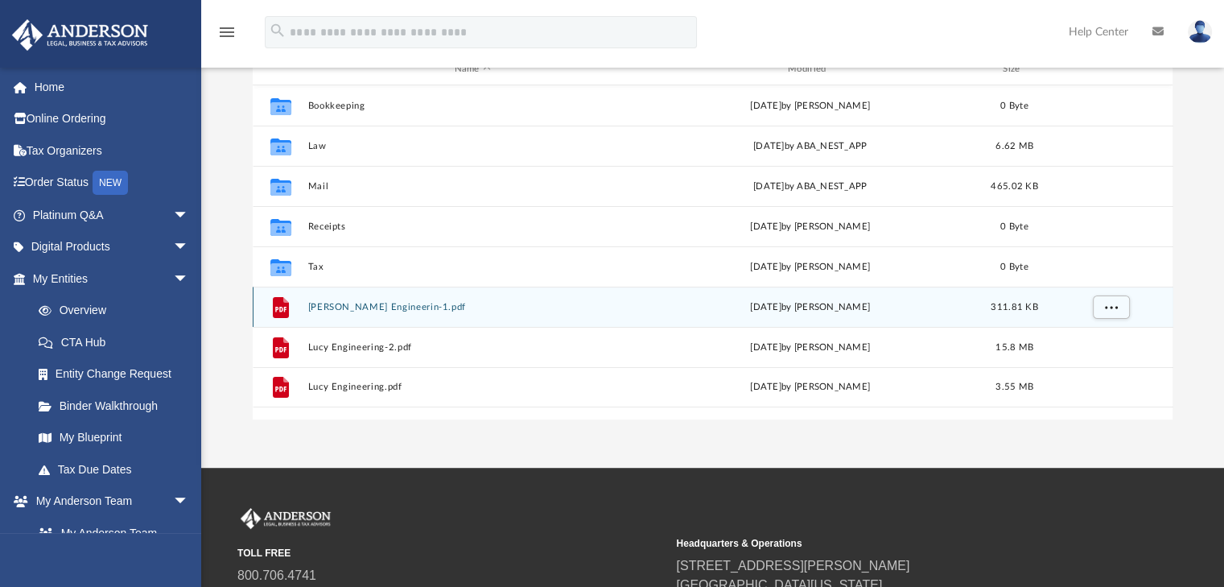
click at [383, 302] on button "[PERSON_NAME] Engineerin-1.pdf" at bounding box center [472, 307] width 330 height 10
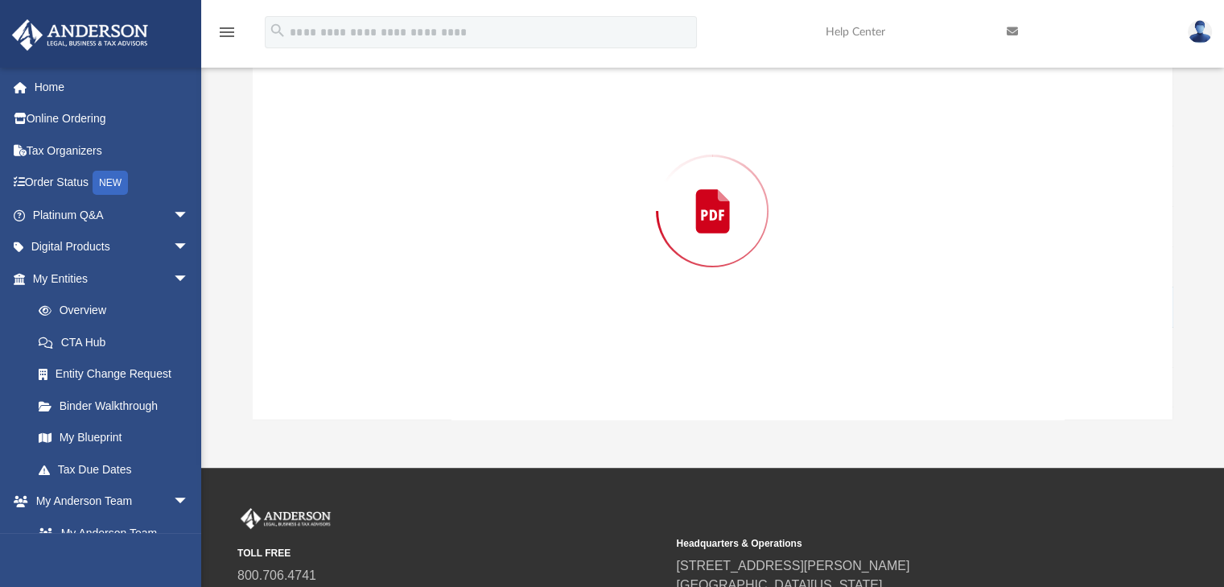
scroll to position [183, 0]
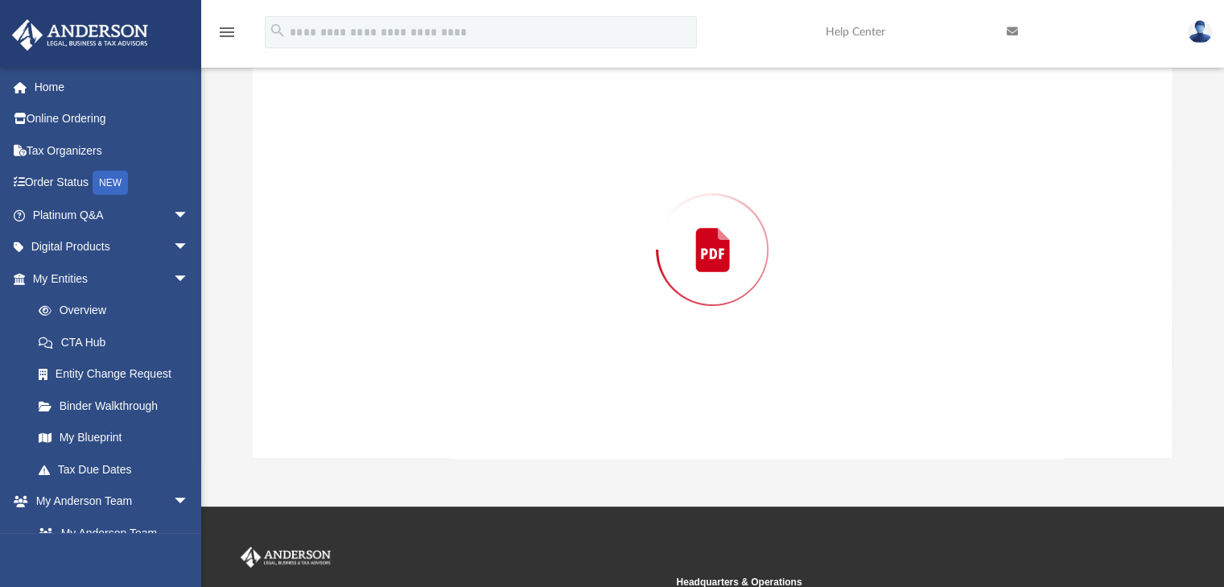
click at [383, 302] on div "Preview" at bounding box center [713, 249] width 920 height 415
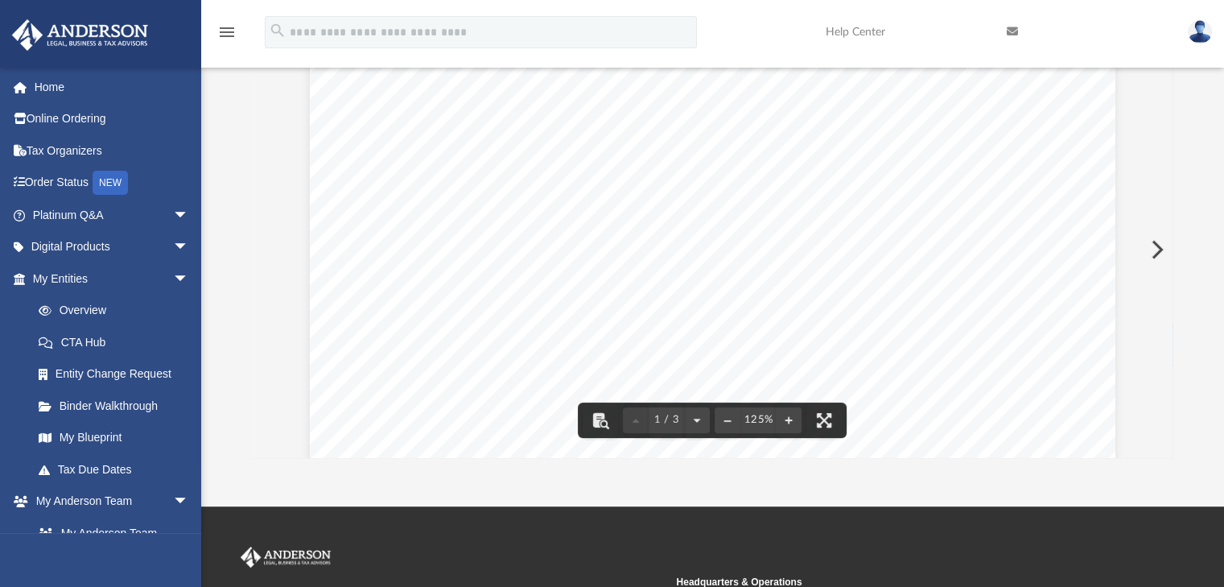
scroll to position [0, 0]
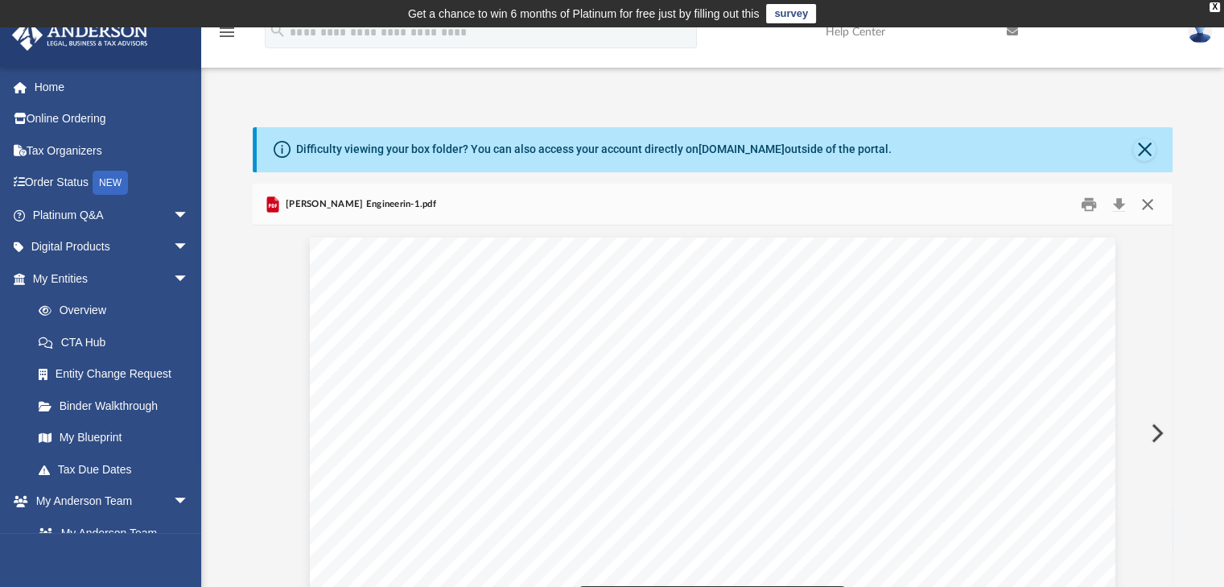
click at [1151, 208] on button "Close" at bounding box center [1147, 203] width 29 height 25
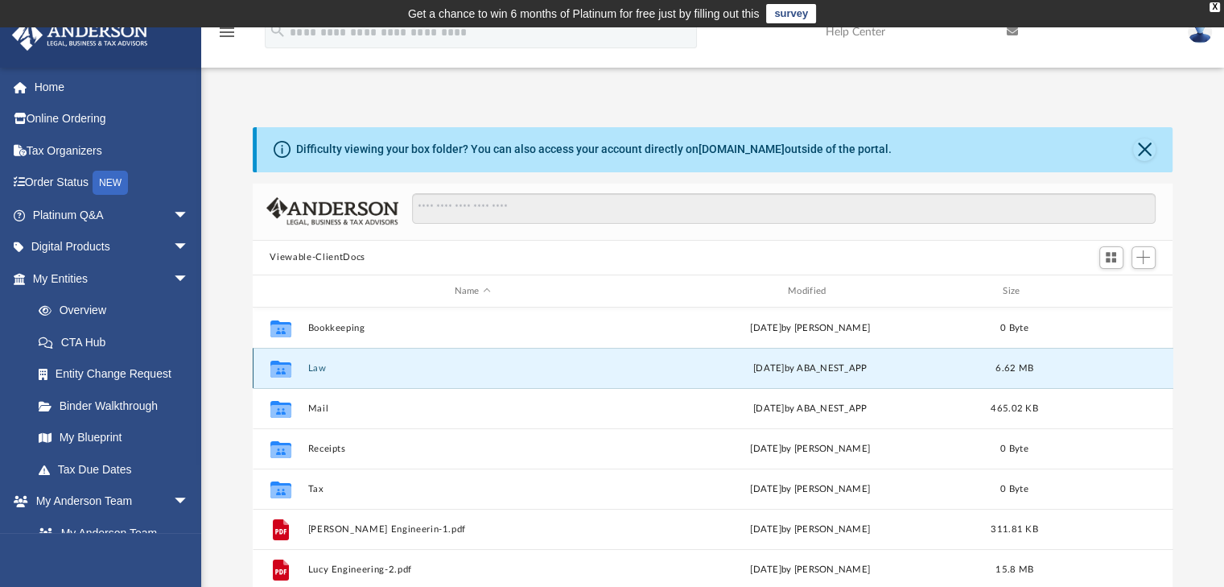
click at [317, 366] on button "Law" at bounding box center [472, 368] width 330 height 10
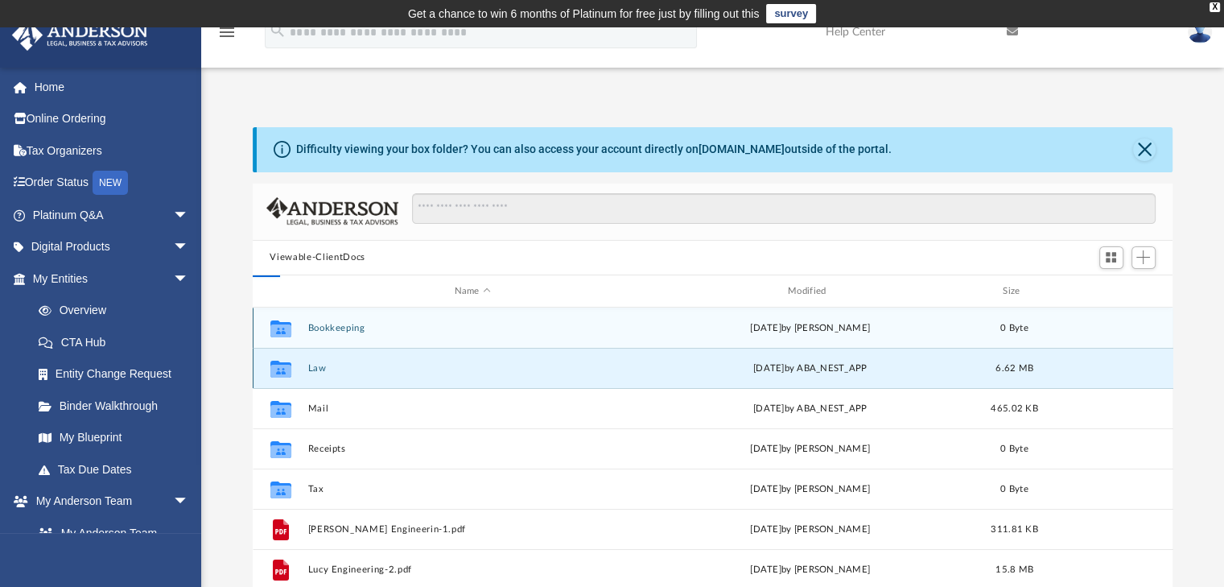
click at [317, 366] on button "Law" at bounding box center [472, 368] width 330 height 10
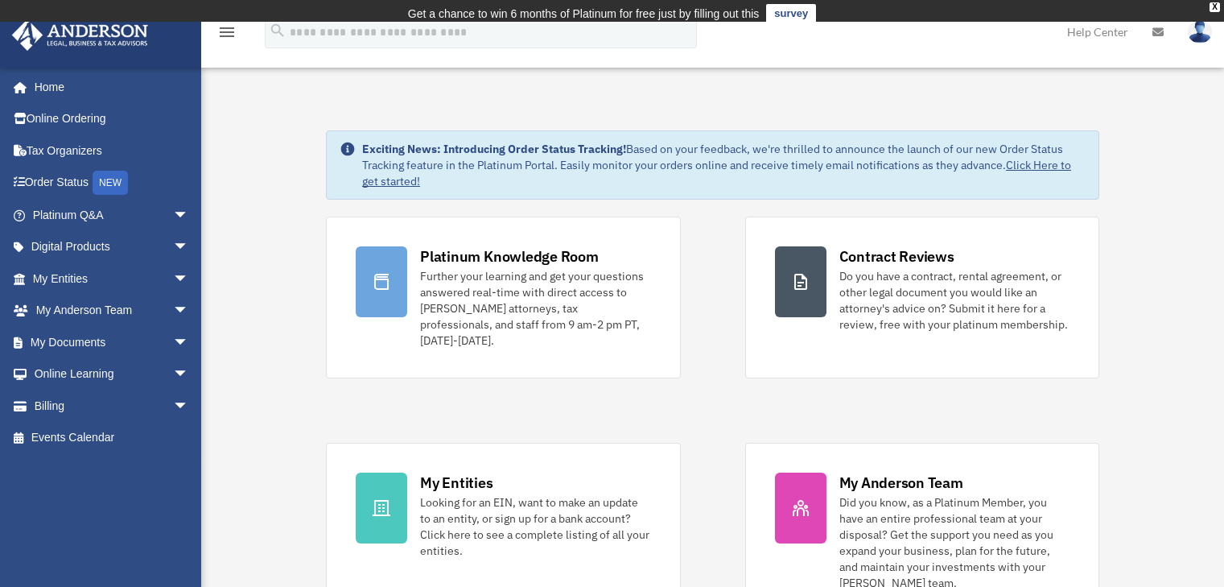
scroll to position [513, 0]
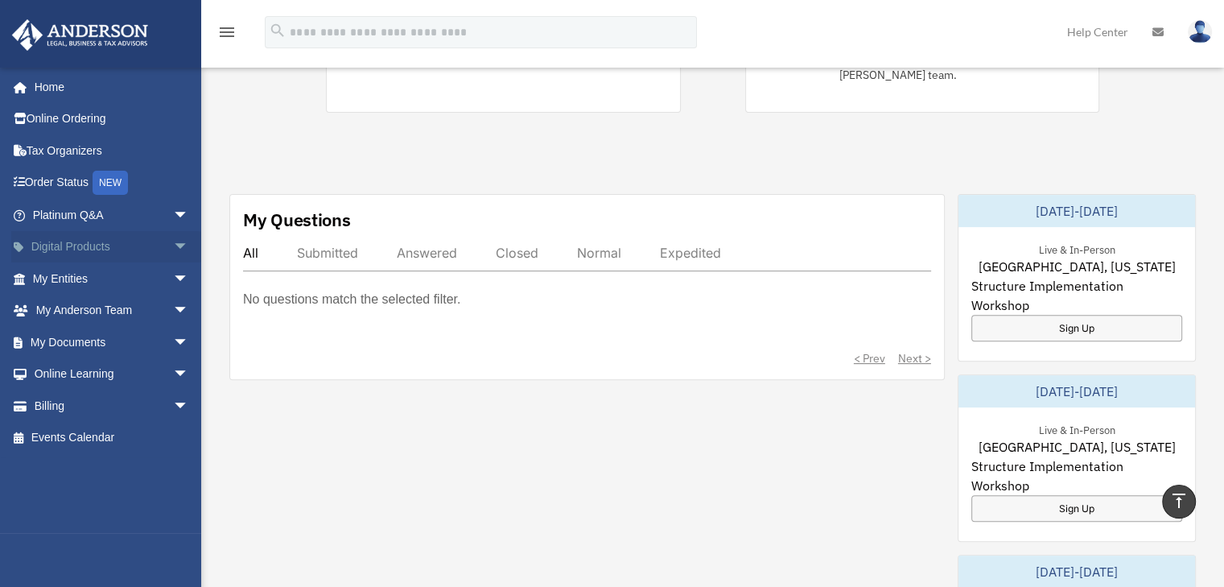
click at [173, 245] on span "arrow_drop_down" at bounding box center [189, 247] width 32 height 33
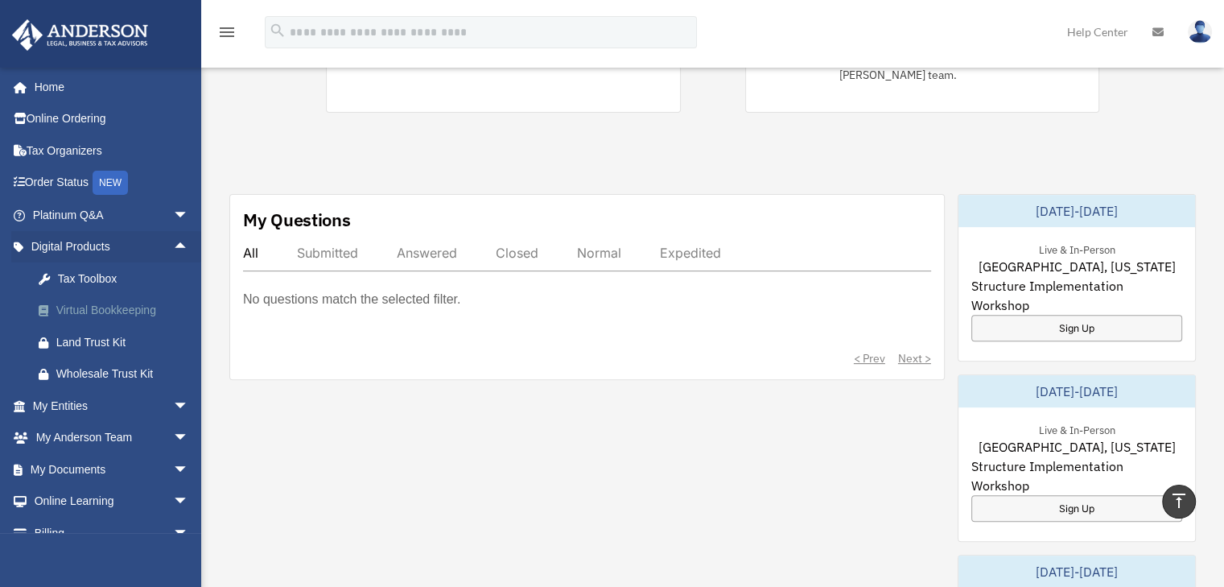
click at [138, 312] on div "Virtual Bookkeeping" at bounding box center [124, 310] width 137 height 20
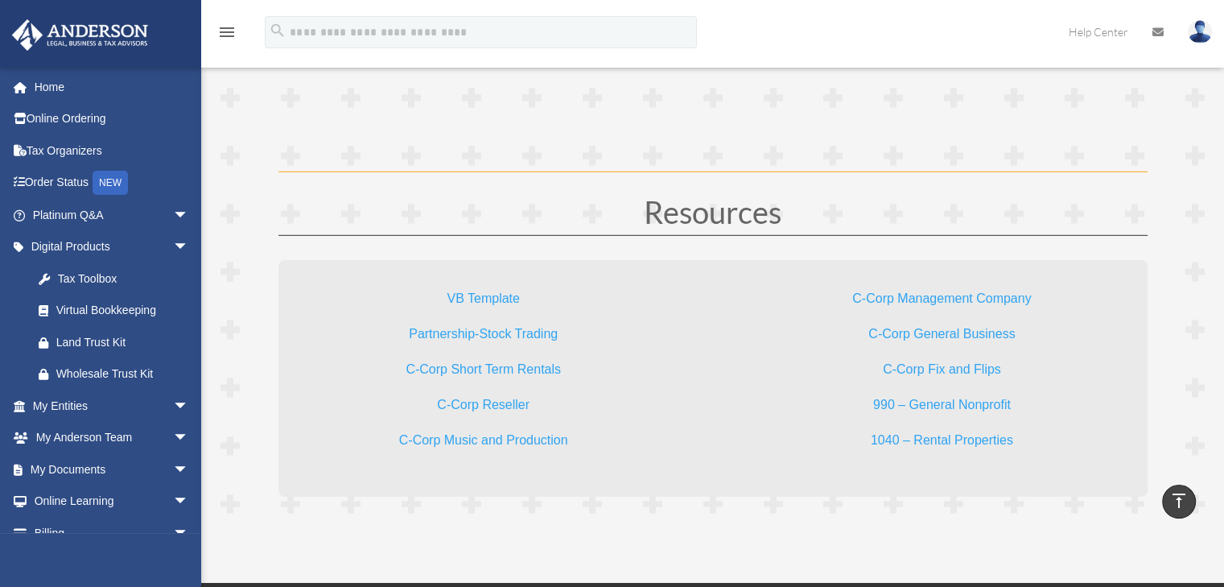
scroll to position [4707, 0]
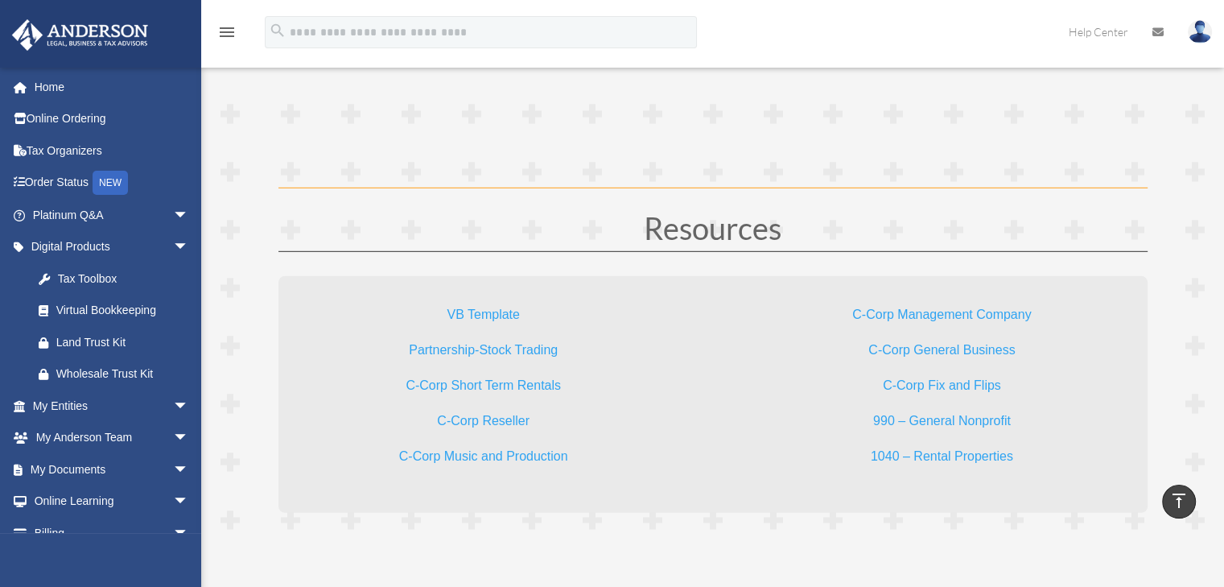
click at [501, 348] on link "Partnership-Stock Trading" at bounding box center [483, 354] width 149 height 22
click at [472, 344] on link "Partnership-Stock Trading" at bounding box center [483, 354] width 149 height 22
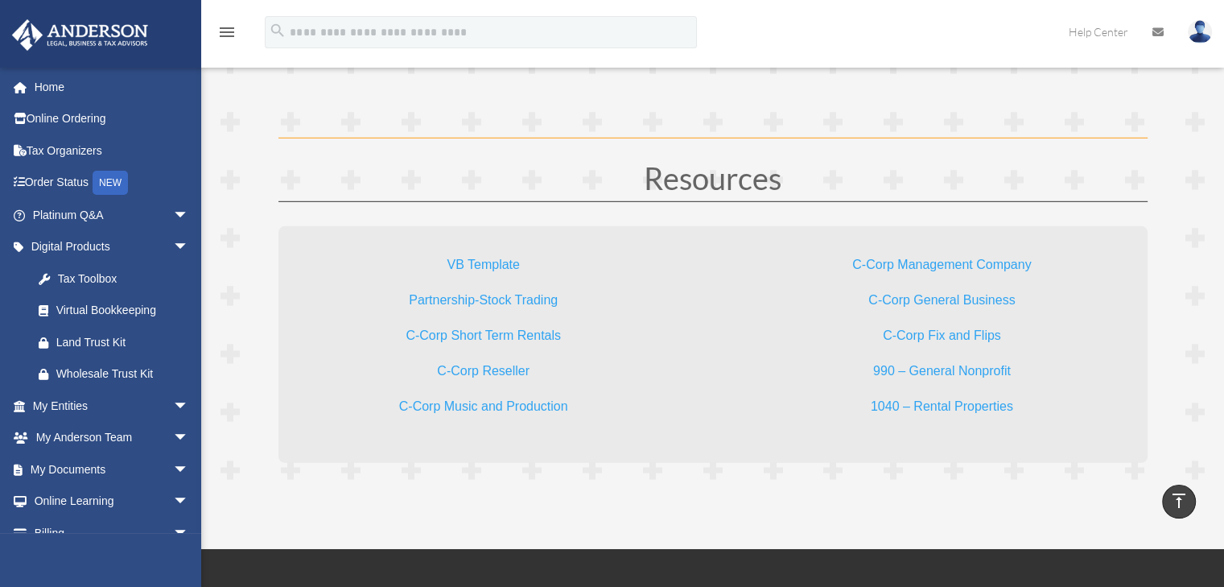
scroll to position [4760, 0]
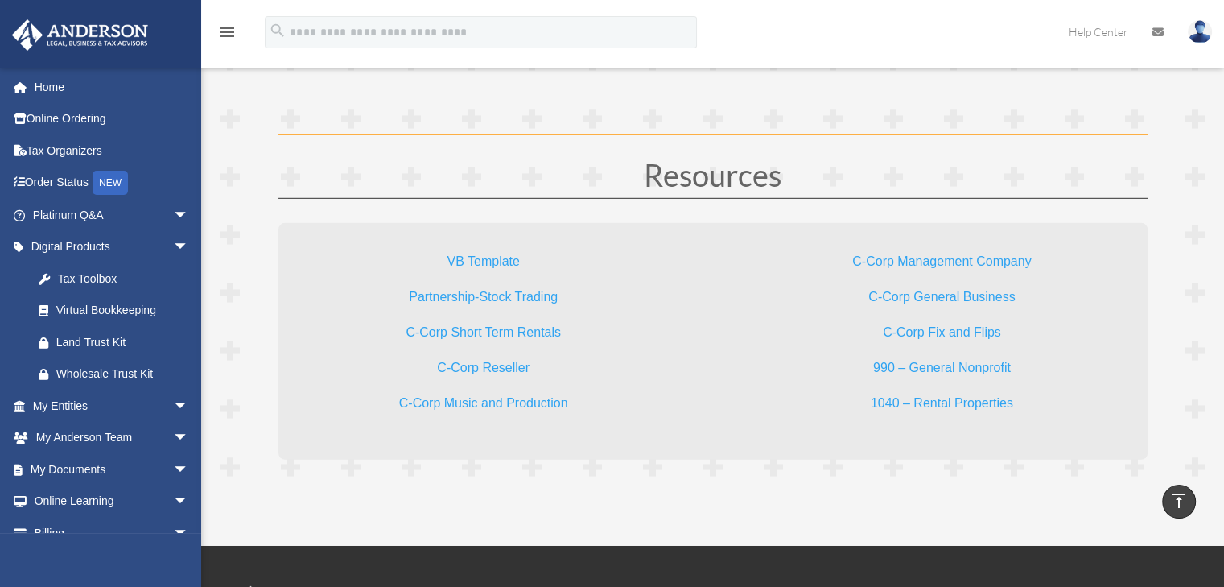
click at [966, 262] on link "C-Corp Management Company" at bounding box center [941, 265] width 179 height 22
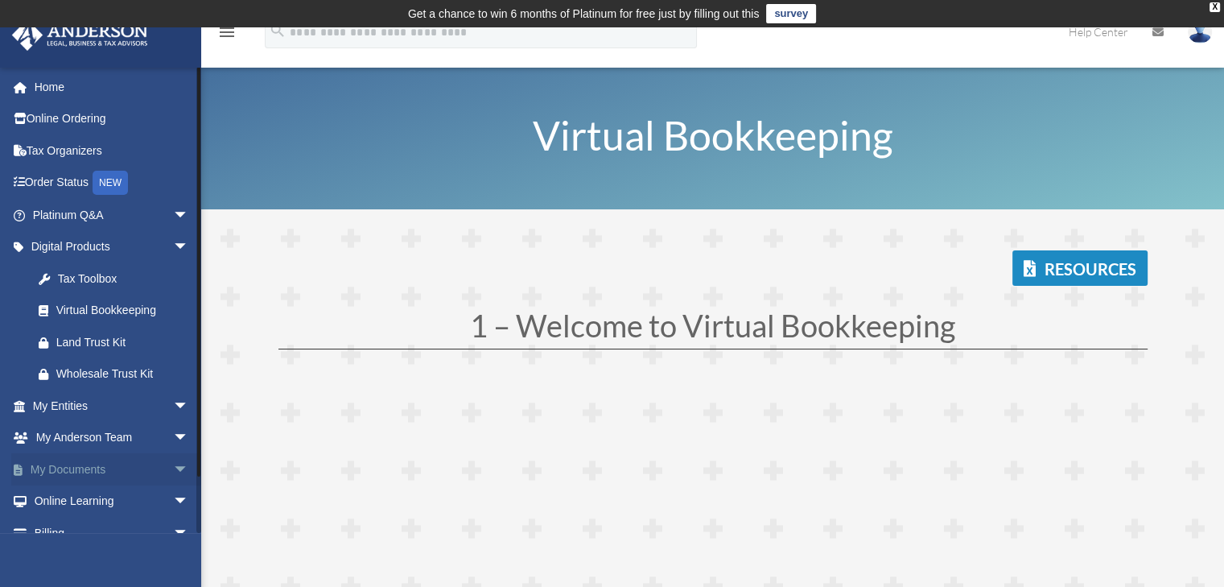
scroll to position [51, 0]
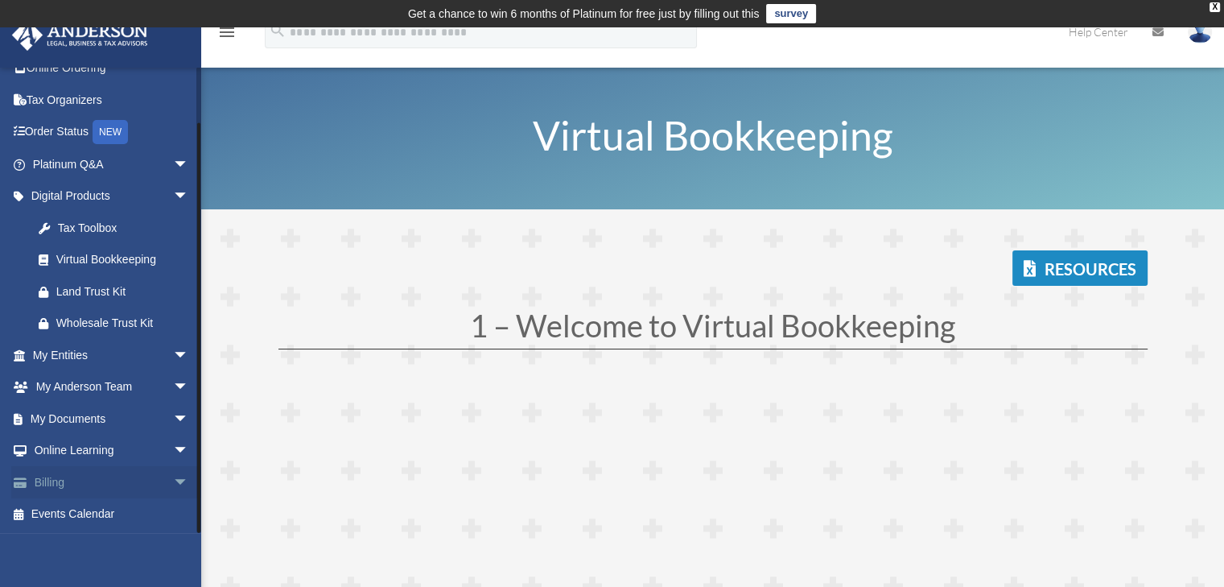
click at [173, 477] on span "arrow_drop_down" at bounding box center [189, 482] width 32 height 33
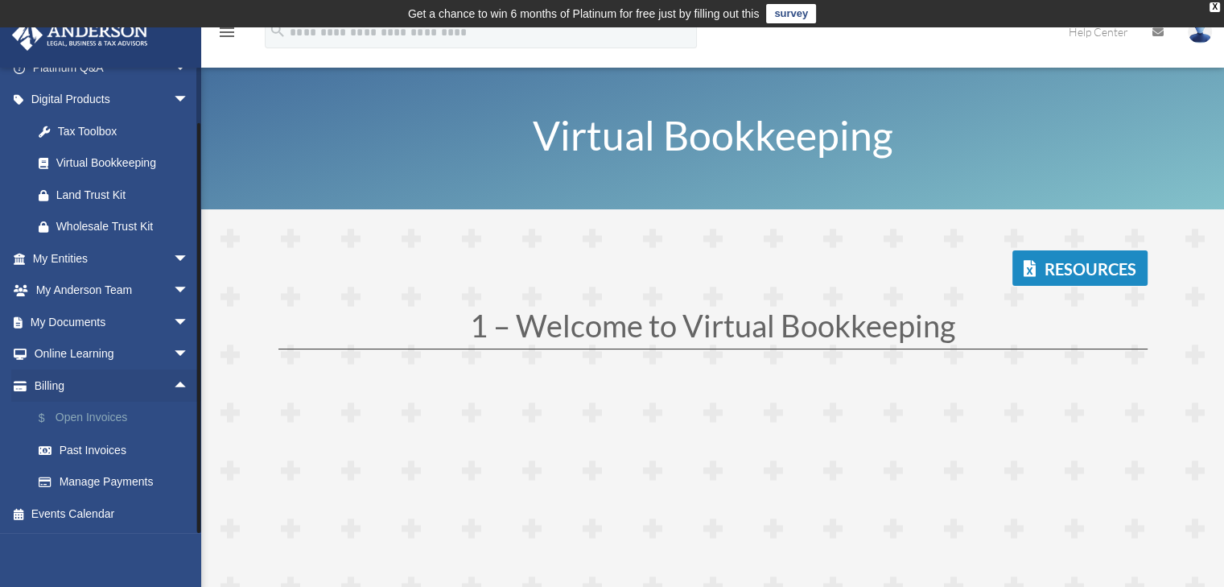
click at [101, 414] on link "$ Open Invoices" at bounding box center [118, 418] width 191 height 33
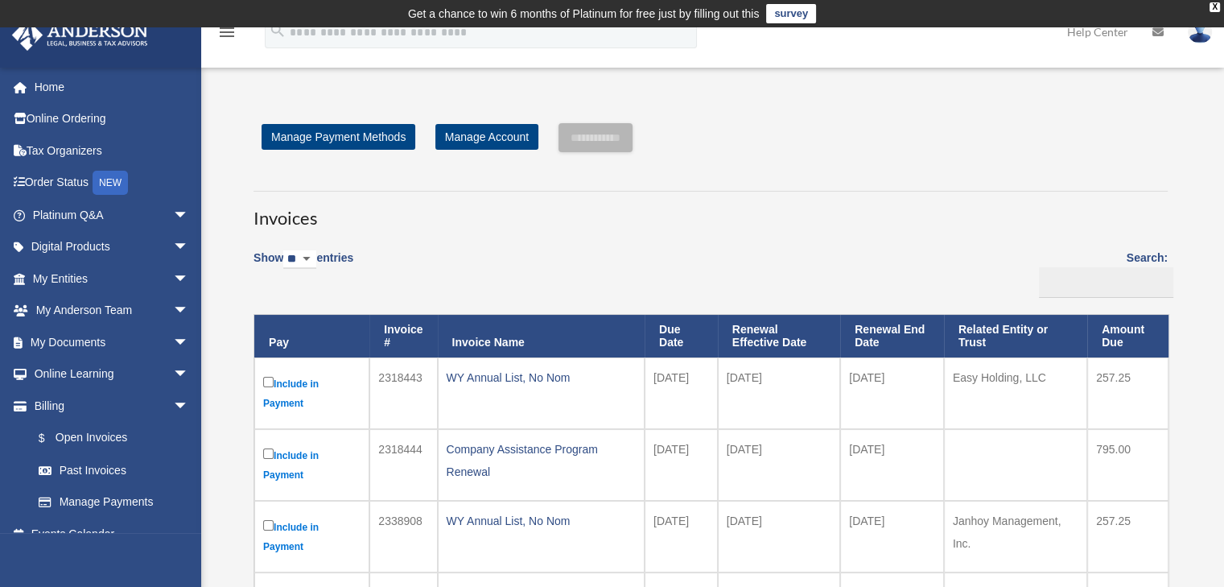
click at [316, 253] on select "** ** ** ***" at bounding box center [299, 259] width 33 height 19
click at [518, 233] on div "Invoices Show ** ** ** *** entries Search: Pay Invoice # Invoice Name Due Date …" at bounding box center [710, 438] width 938 height 524
click at [571, 266] on div "Show ** ** ** *** entries Search: Pay Invoice # Invoice Name Due Date Renewal E…" at bounding box center [710, 470] width 914 height 462
click at [173, 369] on span "arrow_drop_down" at bounding box center [189, 374] width 32 height 33
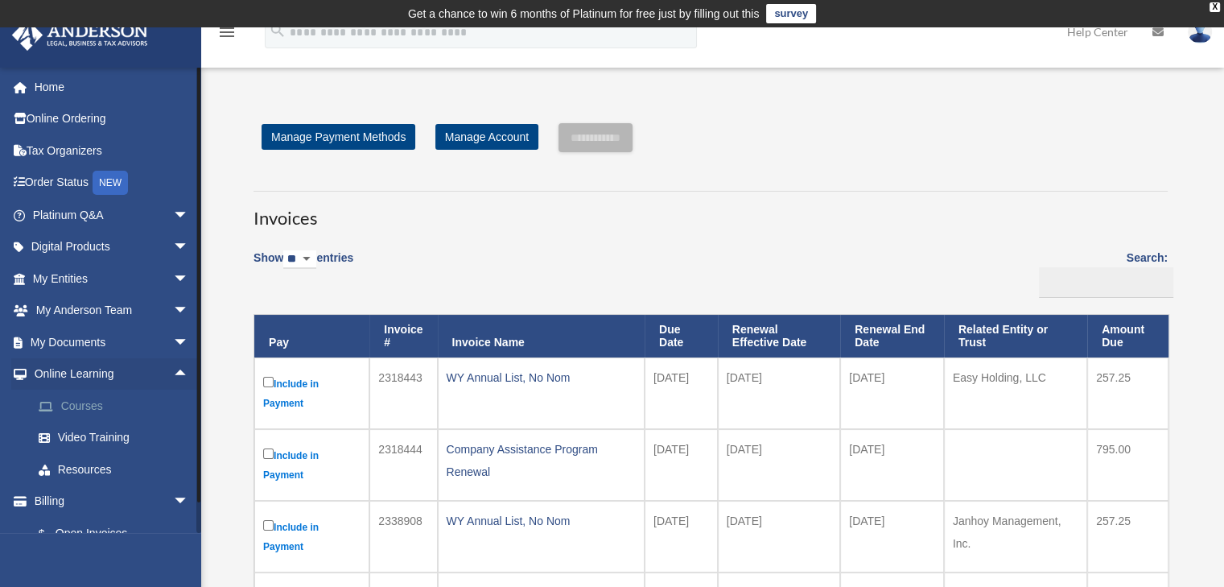
click at [90, 413] on link "Courses" at bounding box center [118, 405] width 191 height 32
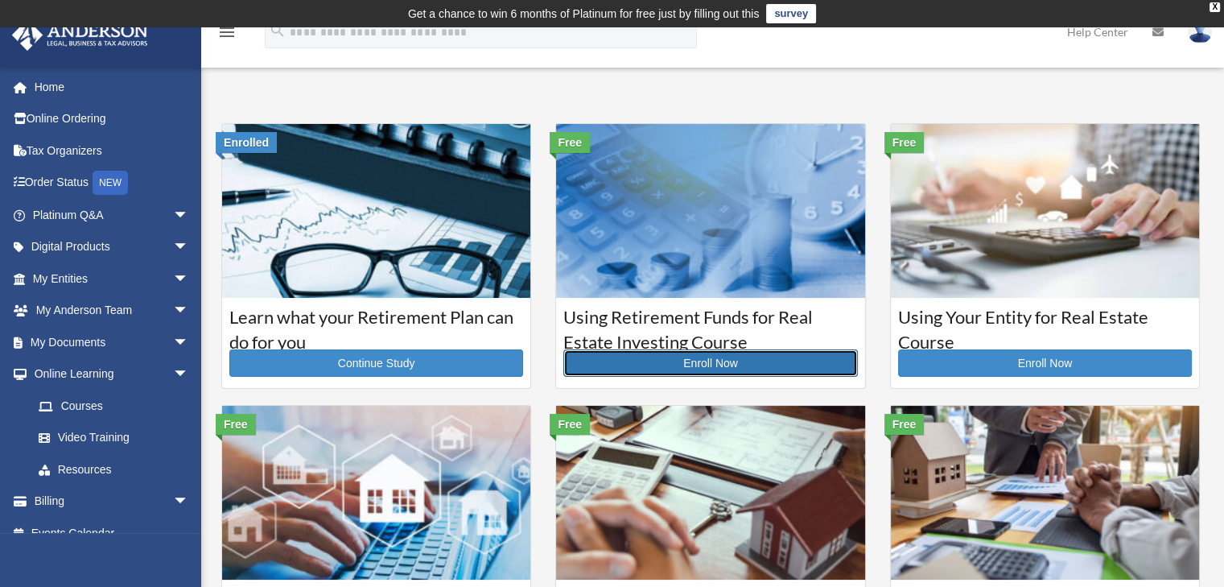
click at [745, 360] on link "Enroll Now" at bounding box center [710, 362] width 294 height 27
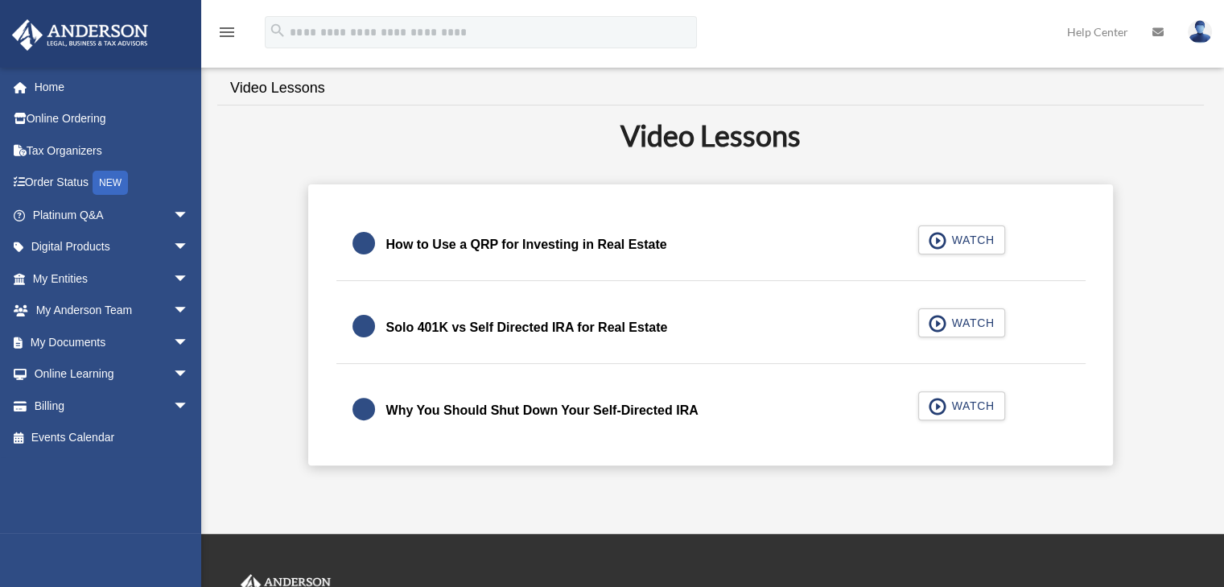
scroll to position [393, 0]
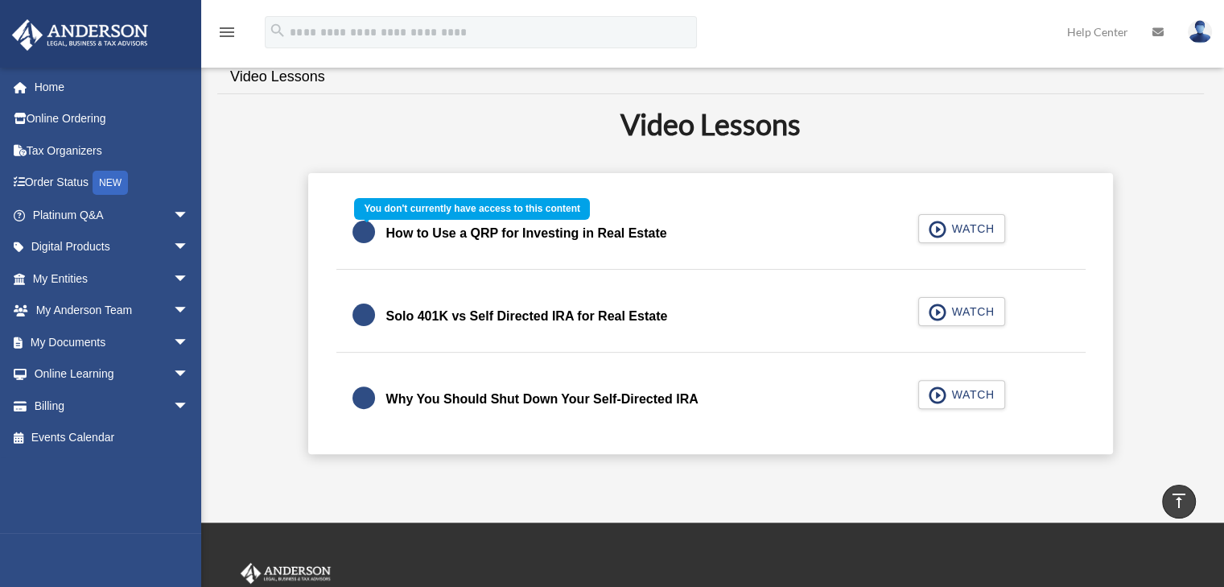
click at [953, 221] on div "How to Use a QRP for Investing in Real Estate WATCH" at bounding box center [710, 234] width 789 height 72
click at [934, 226] on div "How to Use a QRP for Investing in Real Estate WATCH" at bounding box center [710, 234] width 789 height 72
click at [605, 233] on div "How to Use a QRP for Investing in Real Estate WATCH" at bounding box center [710, 234] width 789 height 72
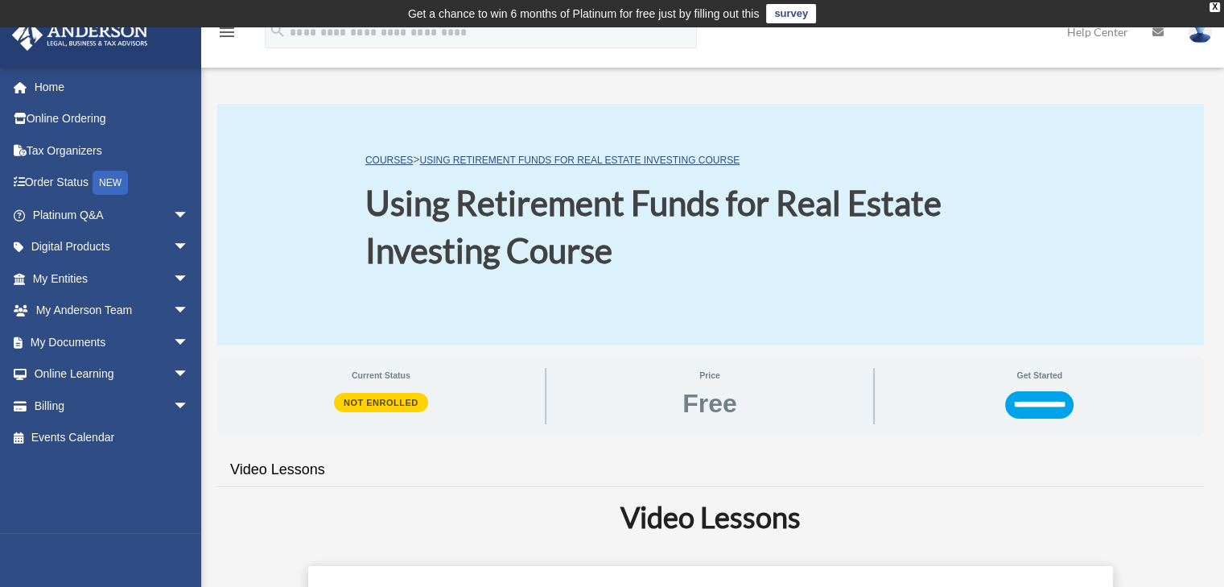
click at [719, 400] on span "Free" at bounding box center [709, 403] width 55 height 26
click at [1026, 402] on input "**********" at bounding box center [1039, 404] width 68 height 27
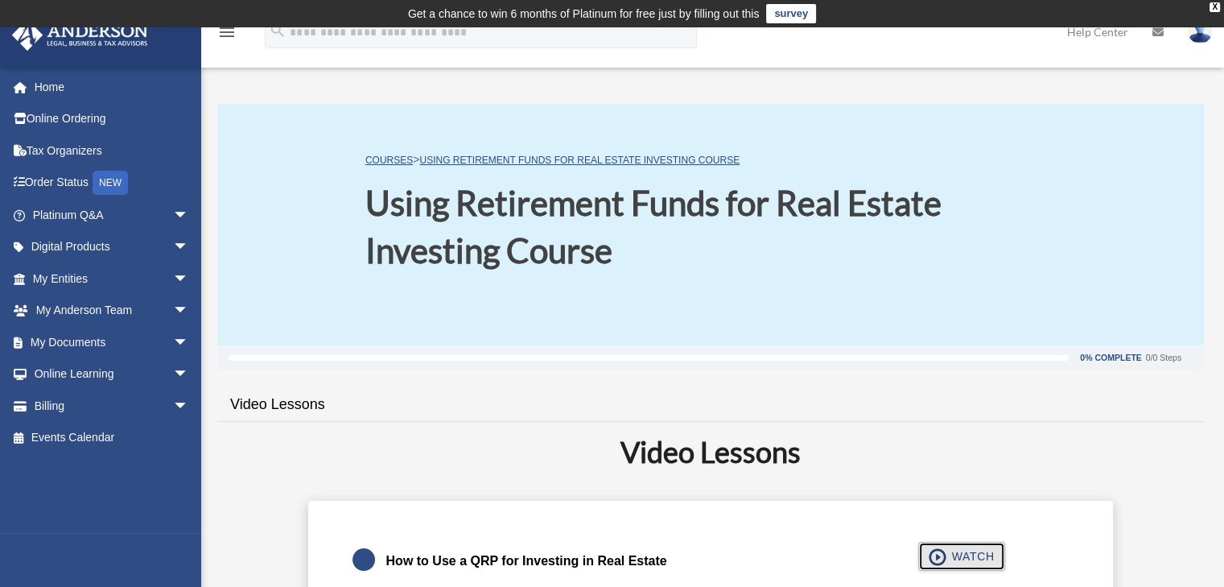
click at [935, 553] on span "button" at bounding box center [938, 557] width 19 height 18
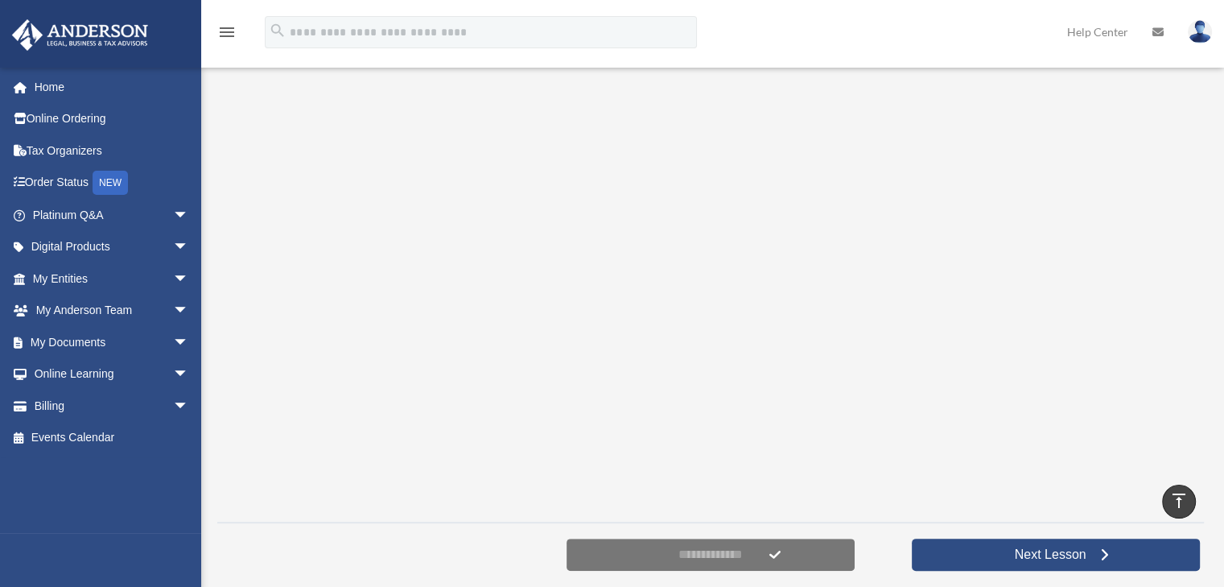
scroll to position [289, 0]
click at [1178, 93] on div at bounding box center [710, 289] width 986 height 443
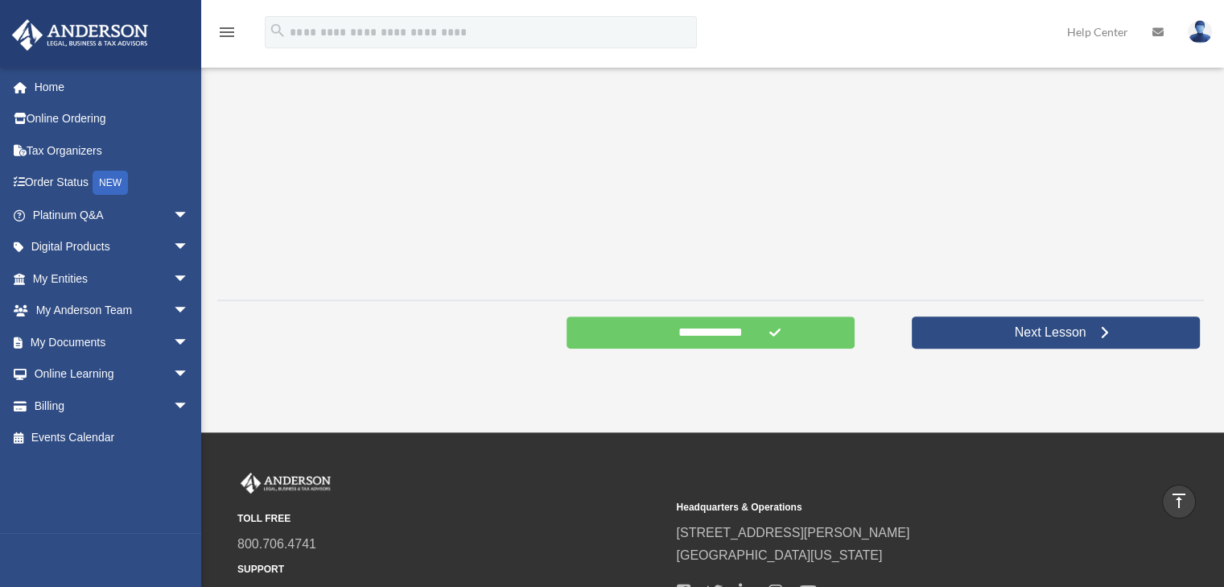
scroll to position [513, 0]
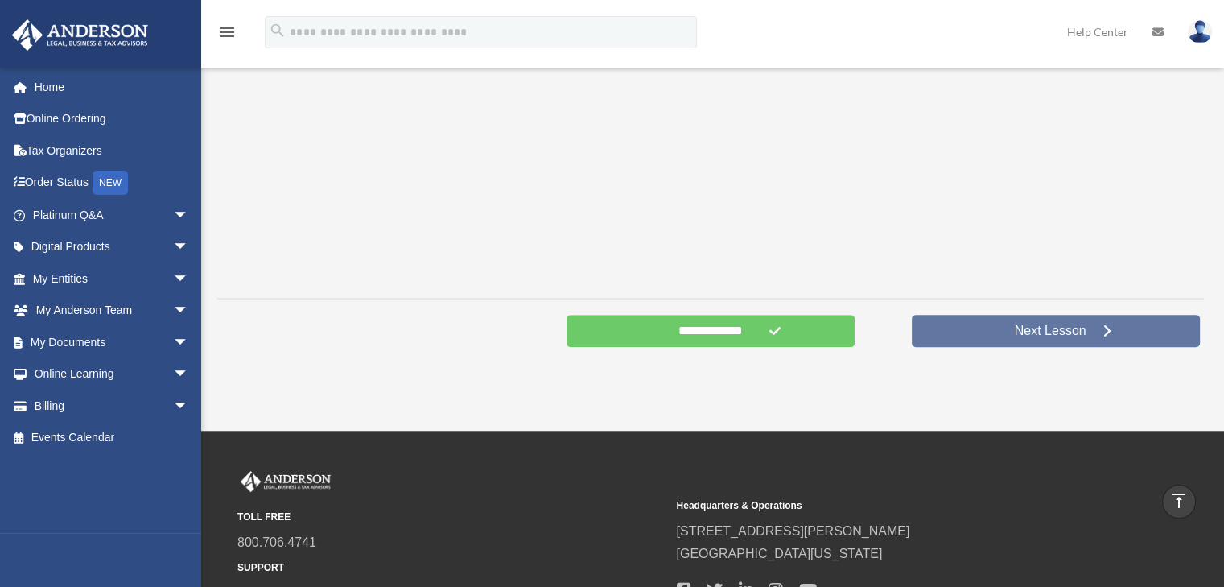
click at [1062, 327] on span "Next Lesson" at bounding box center [1050, 331] width 97 height 16
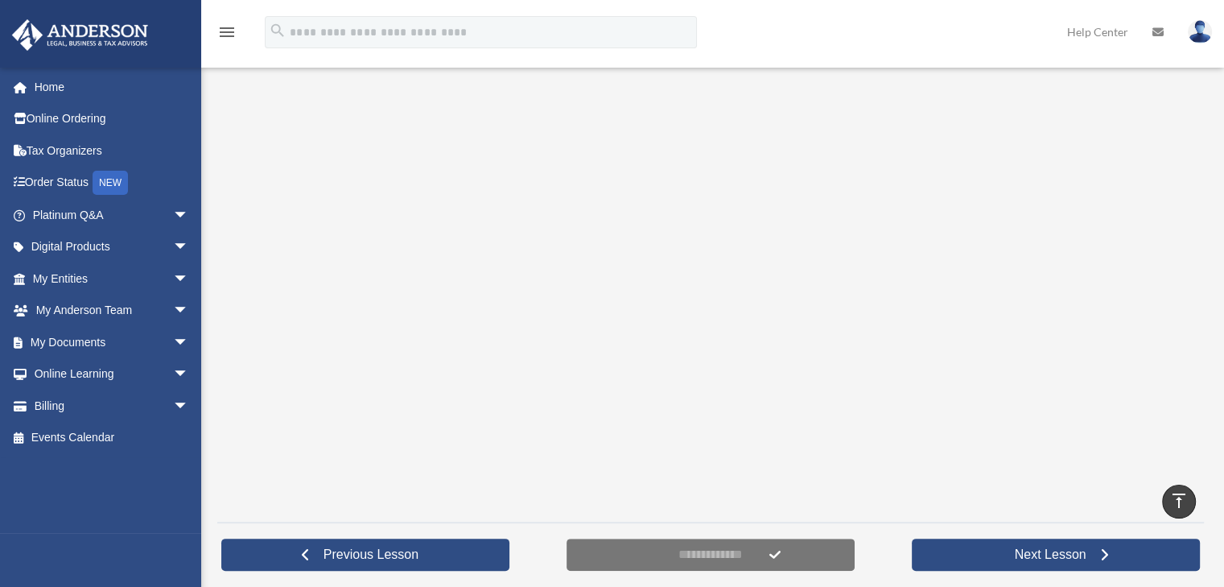
scroll to position [278, 0]
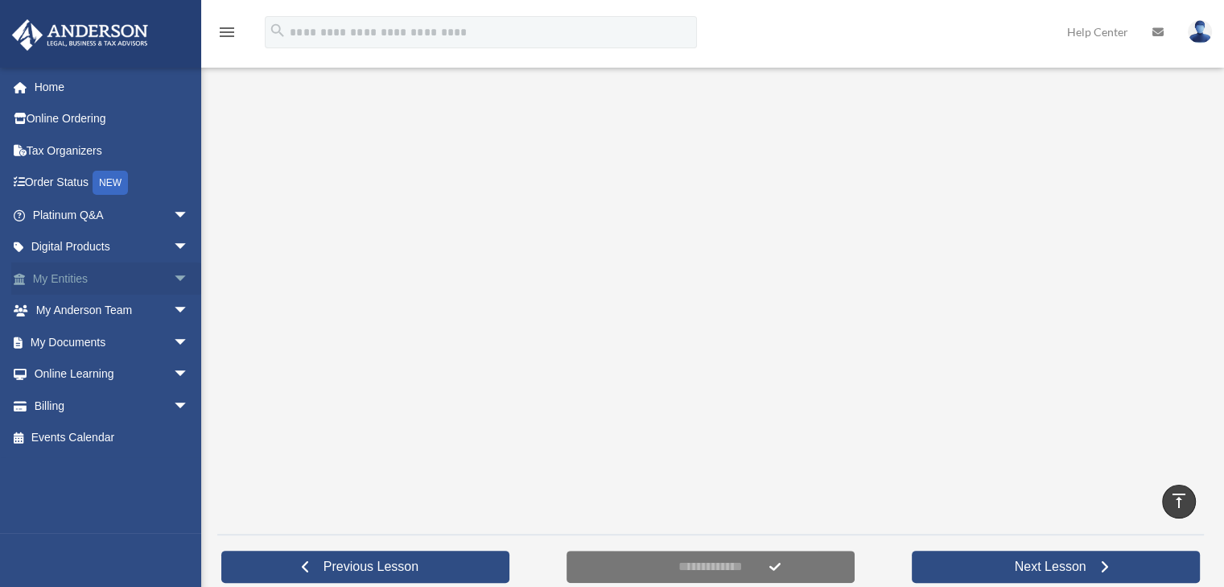
click at [81, 270] on link "My Entities arrow_drop_down" at bounding box center [112, 278] width 202 height 32
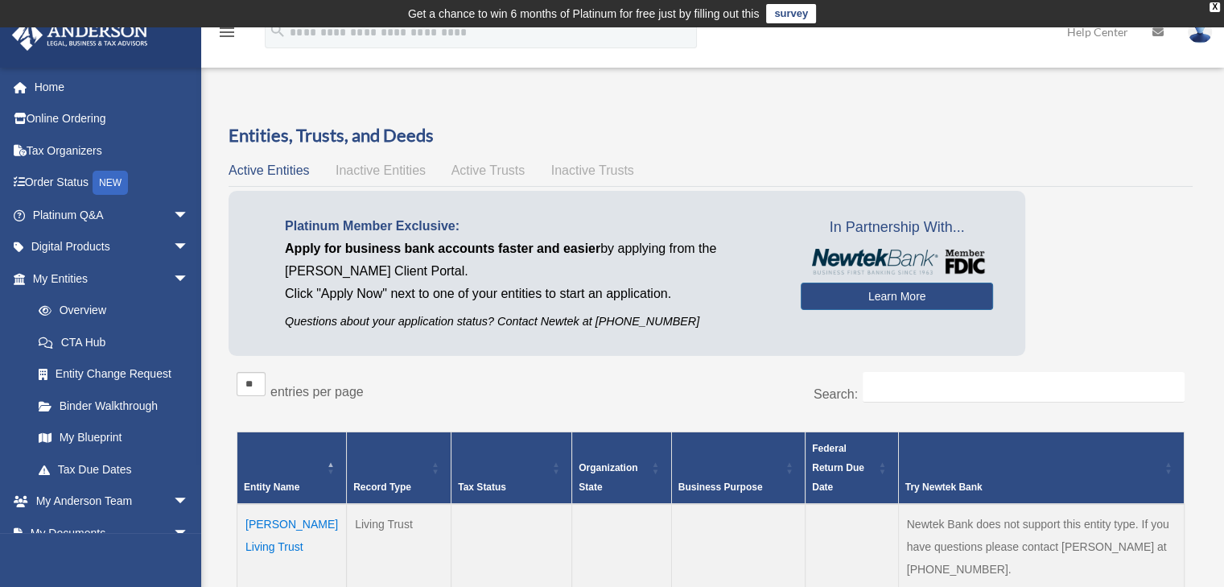
click at [293, 546] on td "Bogale - Eshete Living Trust" at bounding box center [291, 546] width 109 height 85
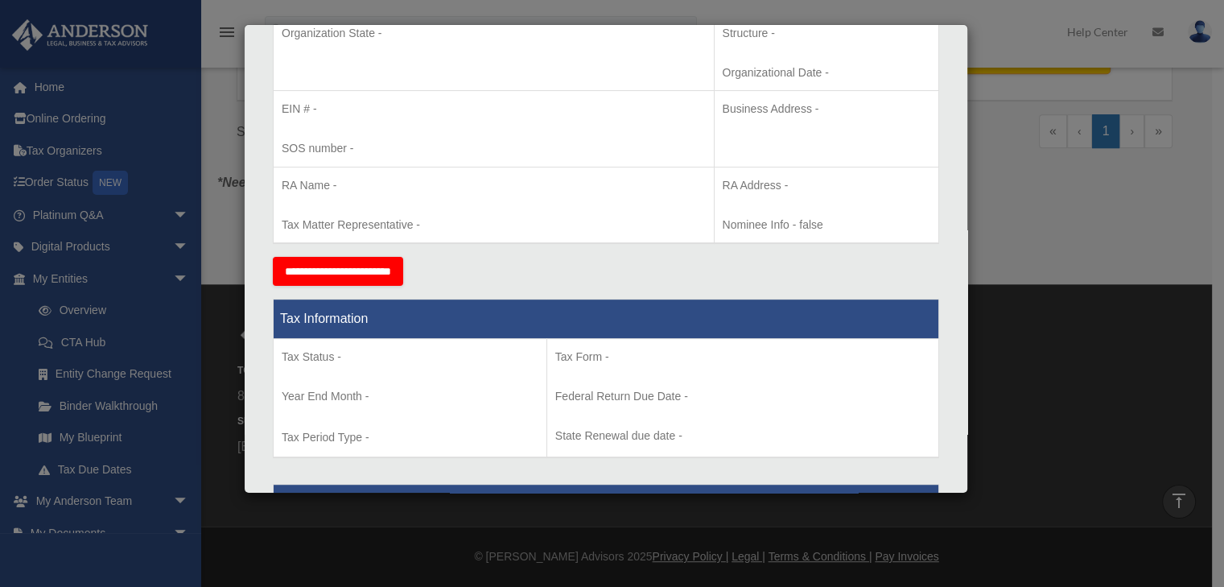
scroll to position [819, 0]
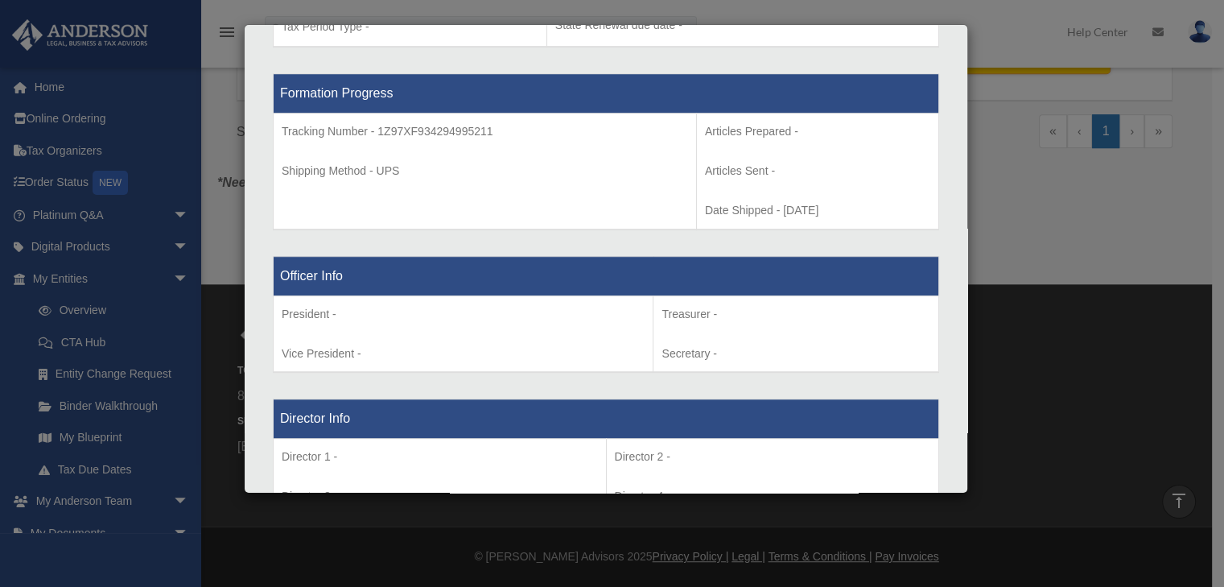
click at [1080, 229] on div "Details × Articles Sent Organizational Date" at bounding box center [612, 293] width 1224 height 587
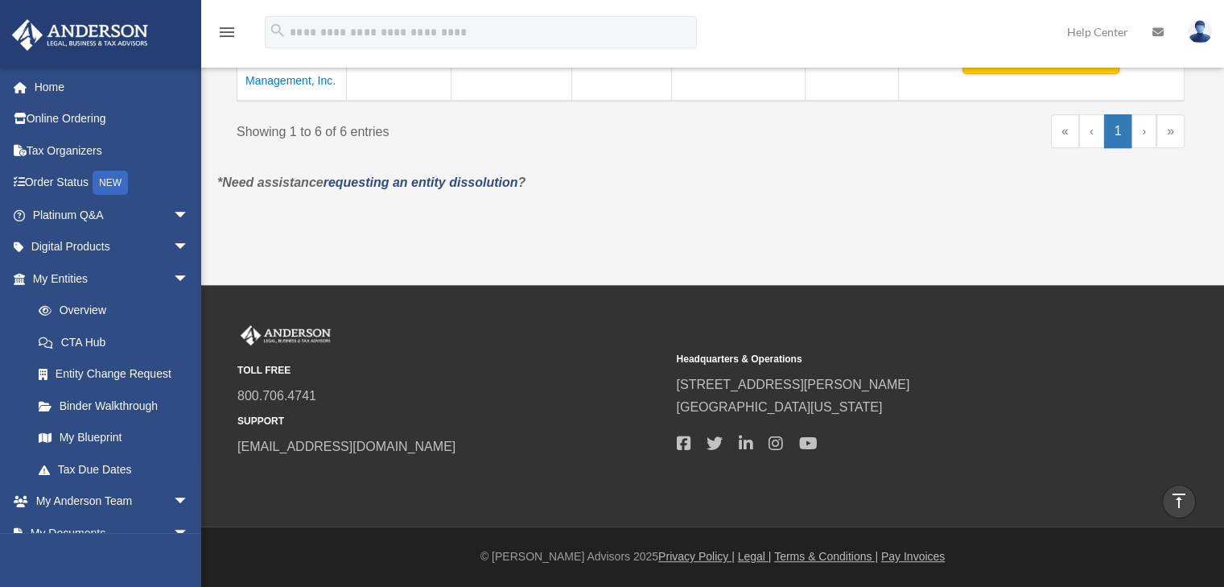
scroll to position [0, 0]
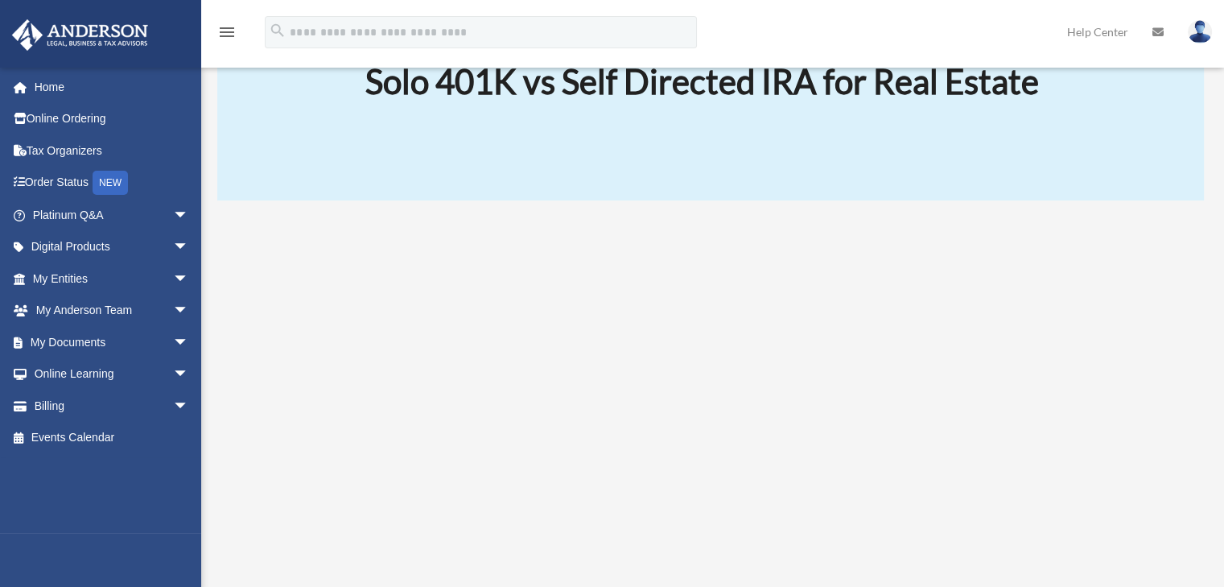
scroll to position [658, 0]
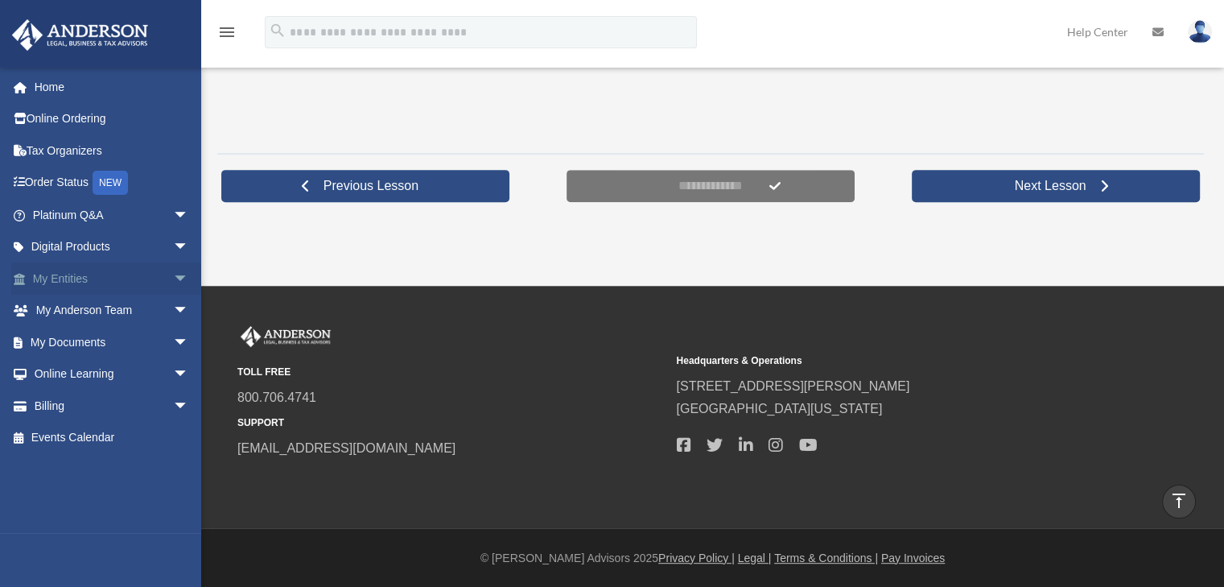
click at [173, 275] on span "arrow_drop_down" at bounding box center [189, 278] width 32 height 33
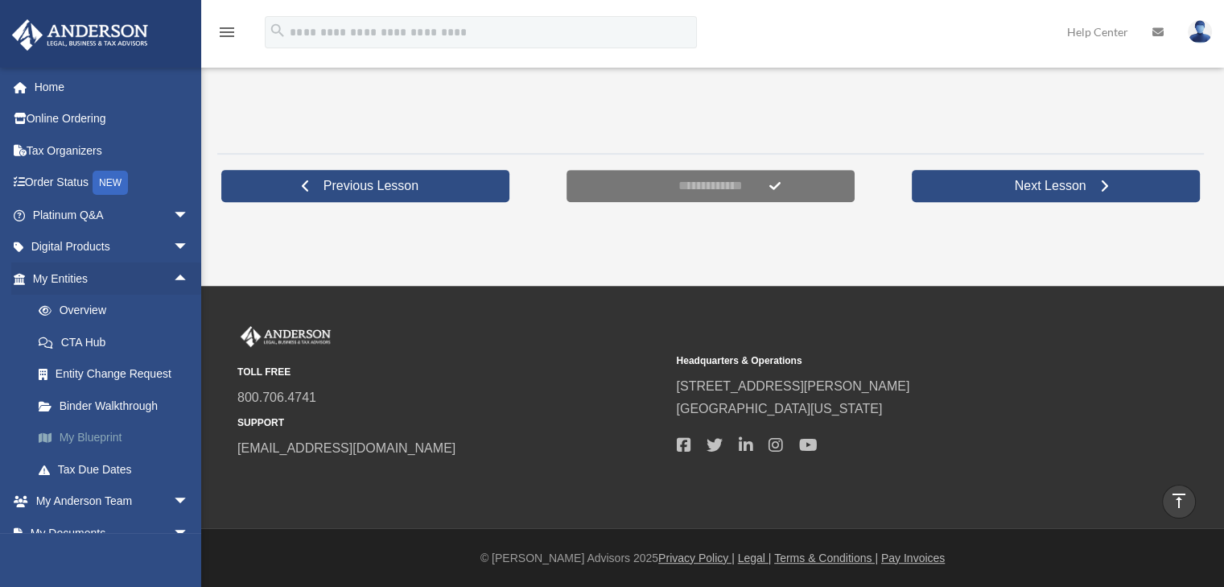
click at [103, 430] on link "My Blueprint" at bounding box center [118, 438] width 191 height 32
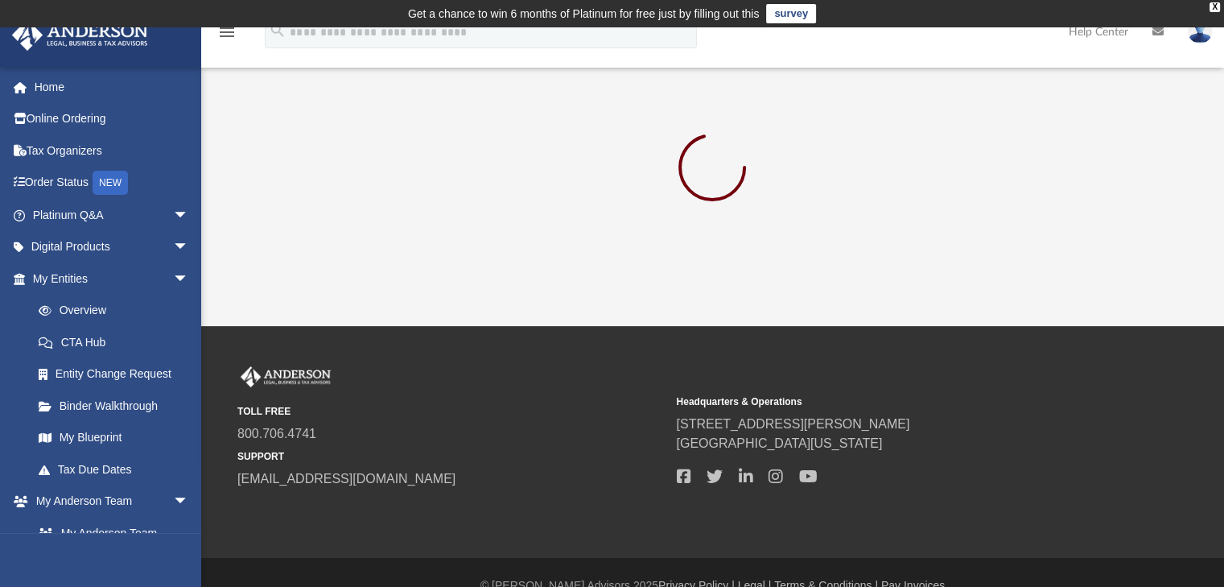
click at [645, 274] on div "App davesepty@gmail.com Sign Out davesepty@gmail.com Home Online Ordering Tax O…" at bounding box center [612, 176] width 1224 height 299
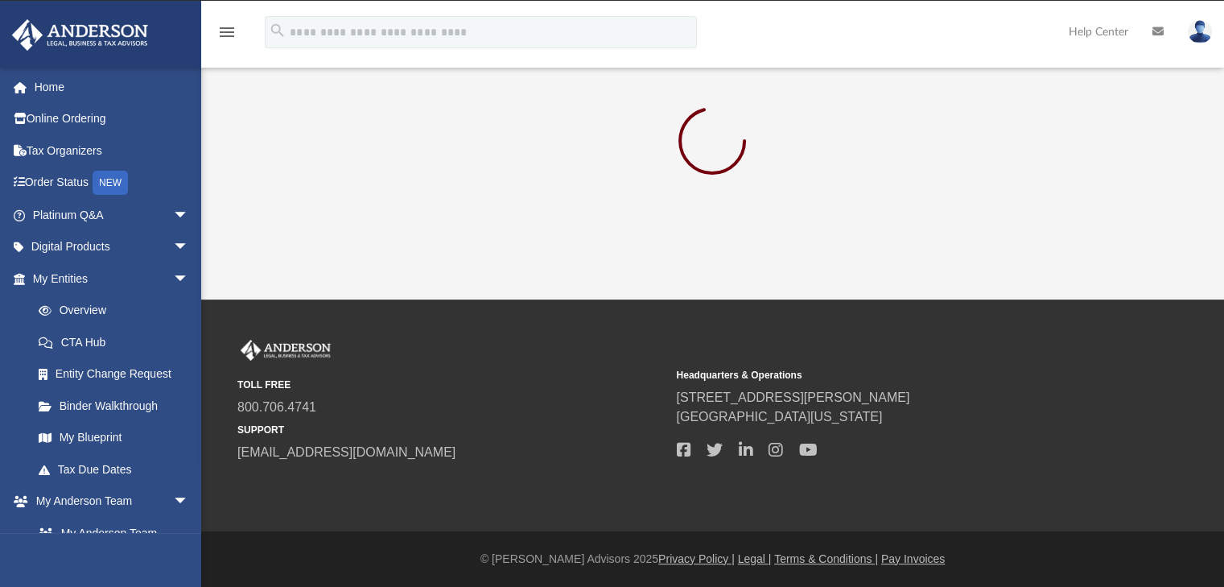
click at [867, 324] on div "TOLL FREE 800.706.4741 SUPPORT info@andersonadvisors.com Headquarters & Operati…" at bounding box center [612, 414] width 1224 height 231
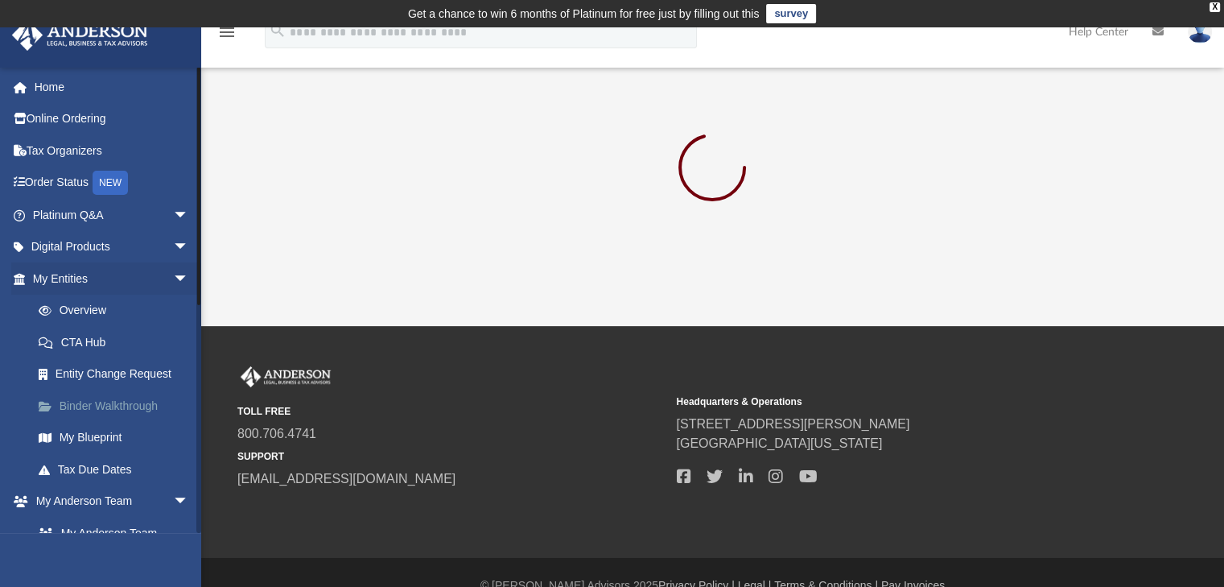
click at [99, 400] on link "Binder Walkthrough" at bounding box center [118, 405] width 191 height 32
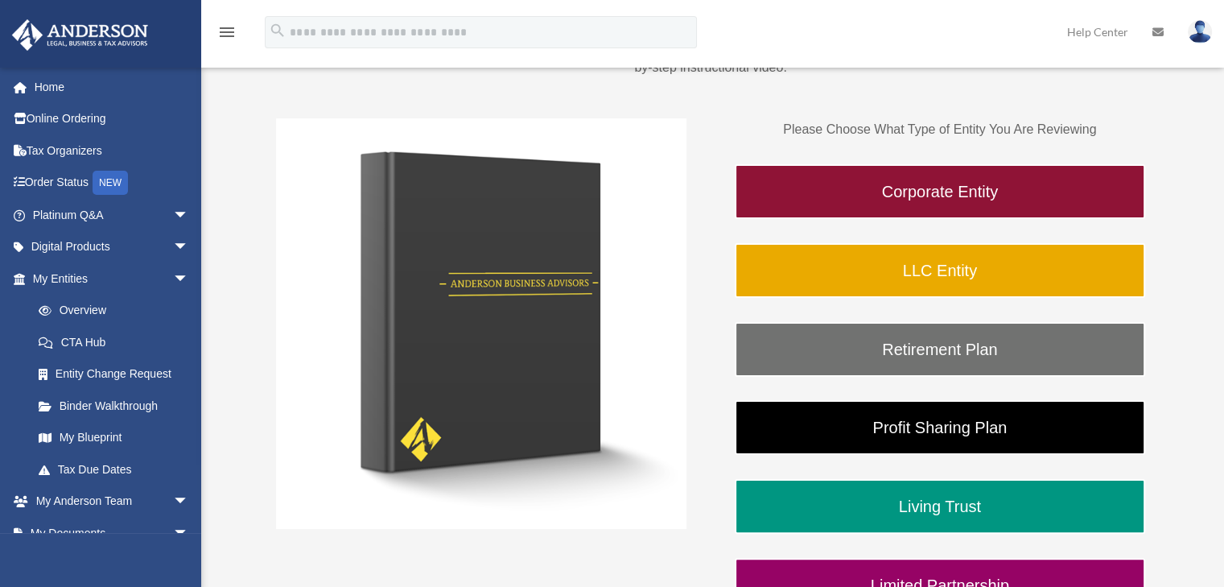
scroll to position [264, 0]
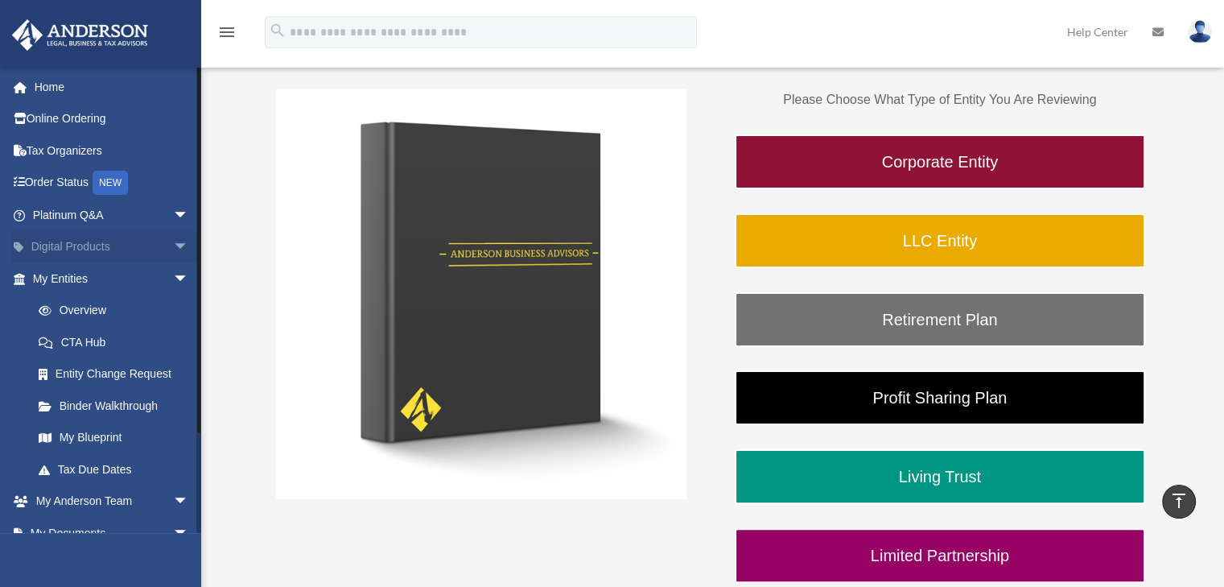
click at [173, 239] on span "arrow_drop_down" at bounding box center [189, 247] width 32 height 33
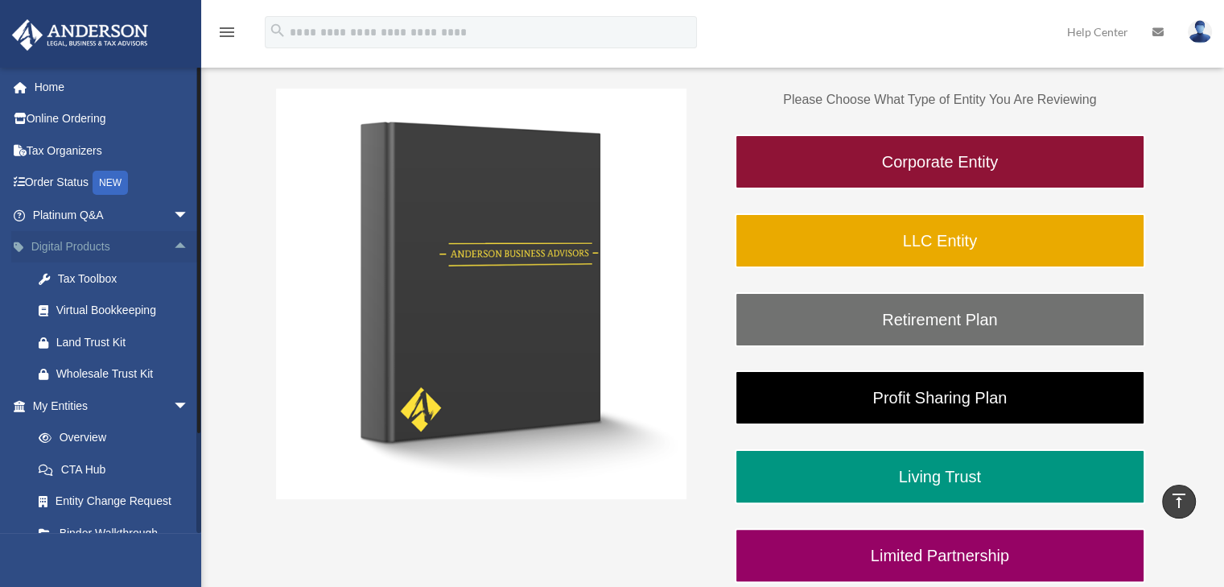
click at [173, 239] on span "arrow_drop_up" at bounding box center [189, 247] width 32 height 33
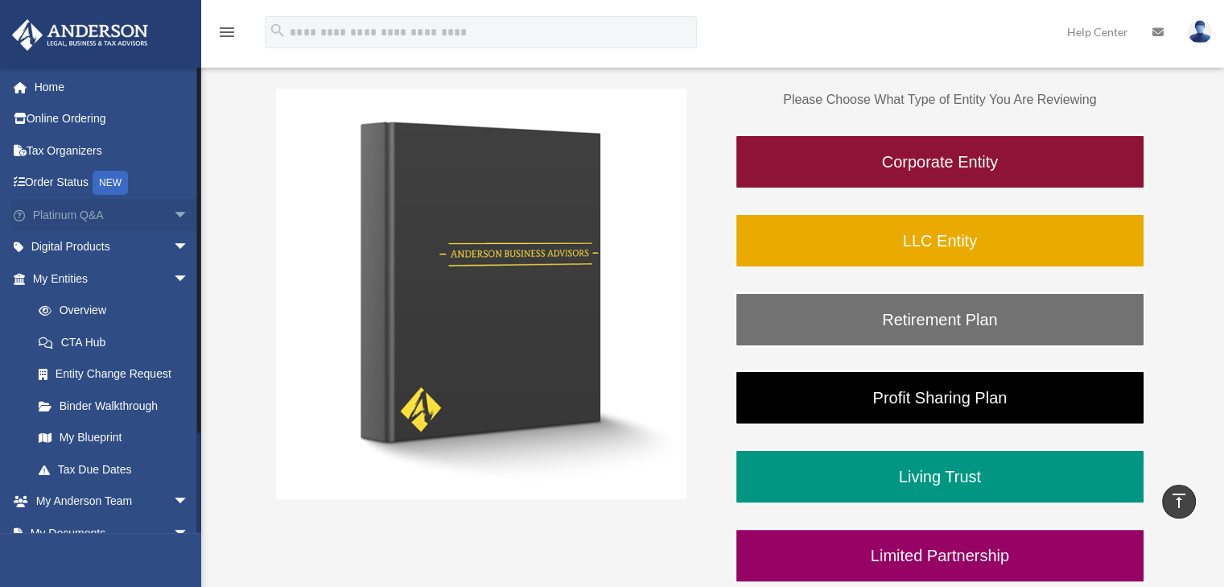
click at [175, 207] on span "arrow_drop_down" at bounding box center [189, 215] width 32 height 33
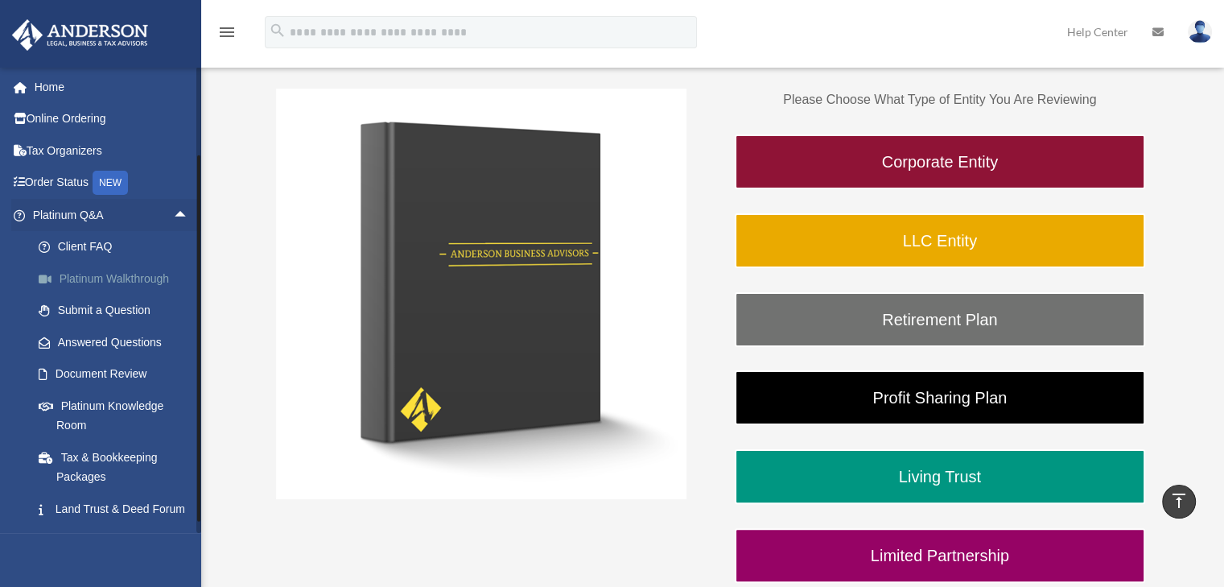
scroll to position [407, 0]
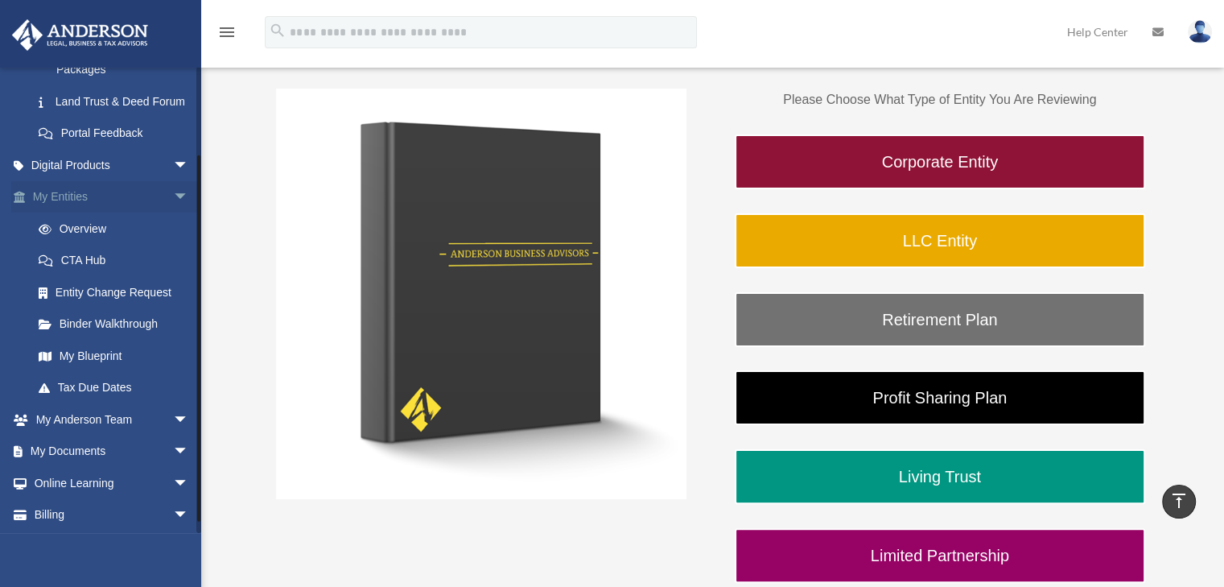
click at [173, 214] on span "arrow_drop_down" at bounding box center [189, 197] width 32 height 33
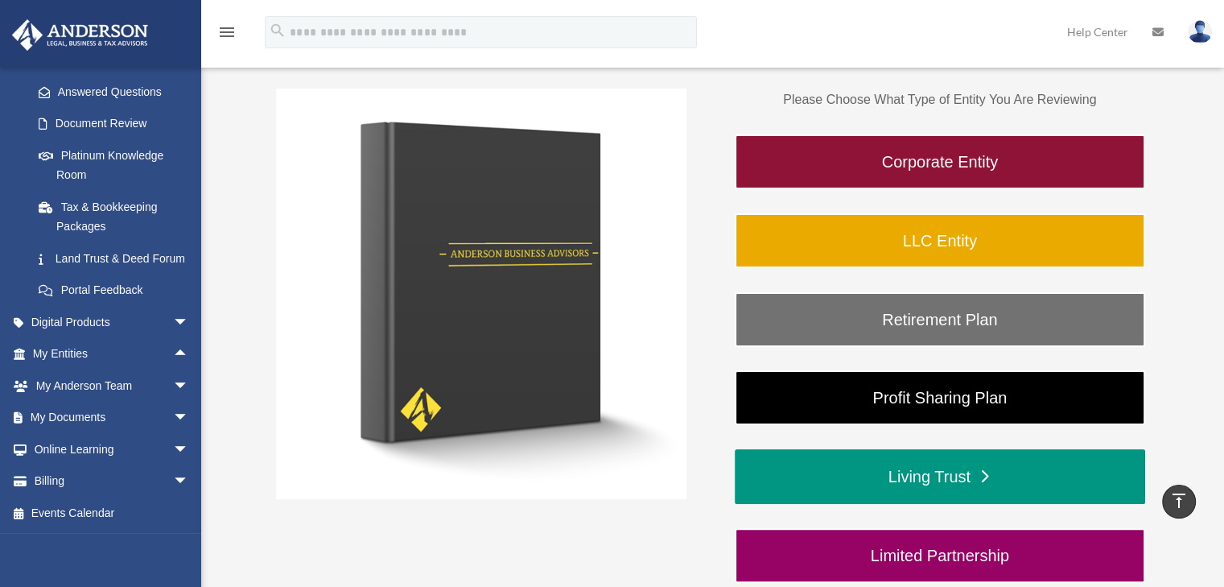
click at [925, 475] on link "Living Trust" at bounding box center [940, 476] width 410 height 55
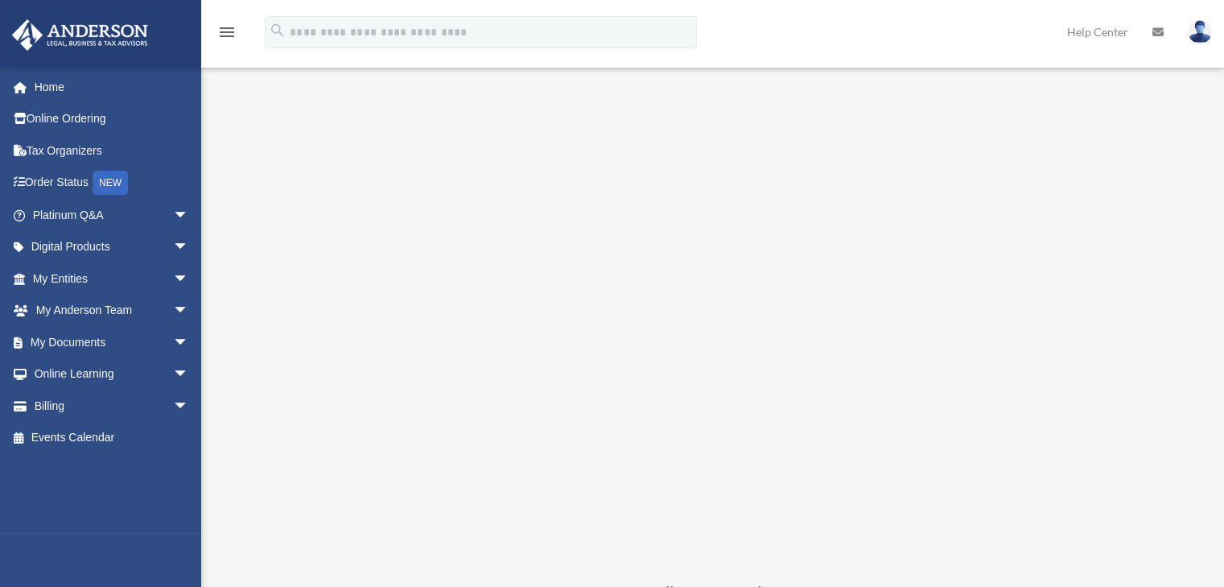
scroll to position [1195, 0]
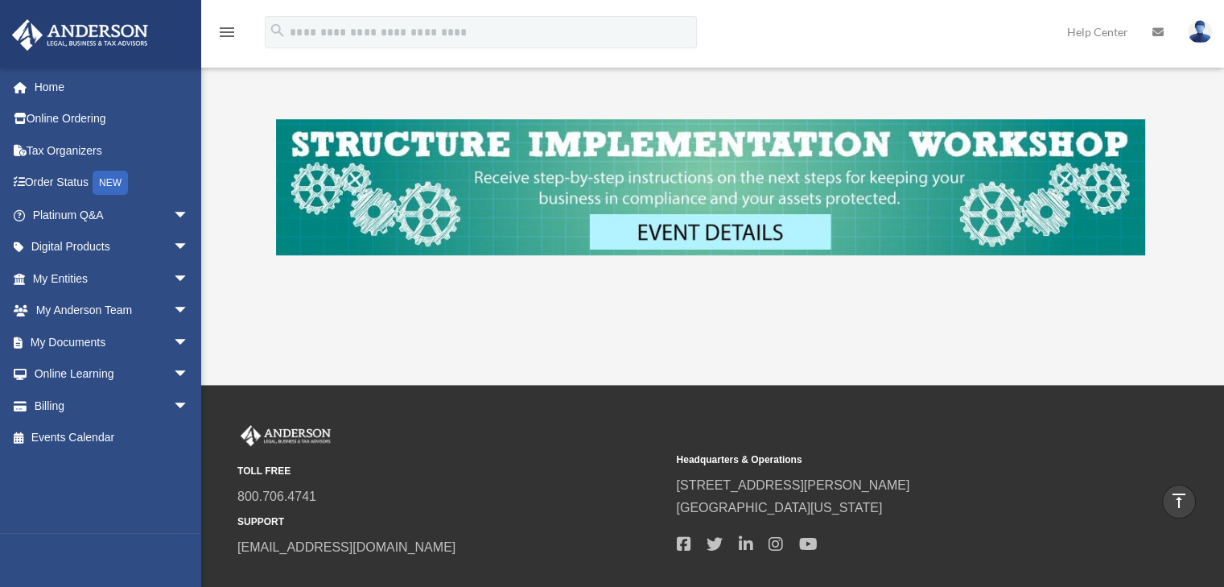
click at [741, 221] on img at bounding box center [710, 187] width 869 height 136
